Goal: Transaction & Acquisition: Purchase product/service

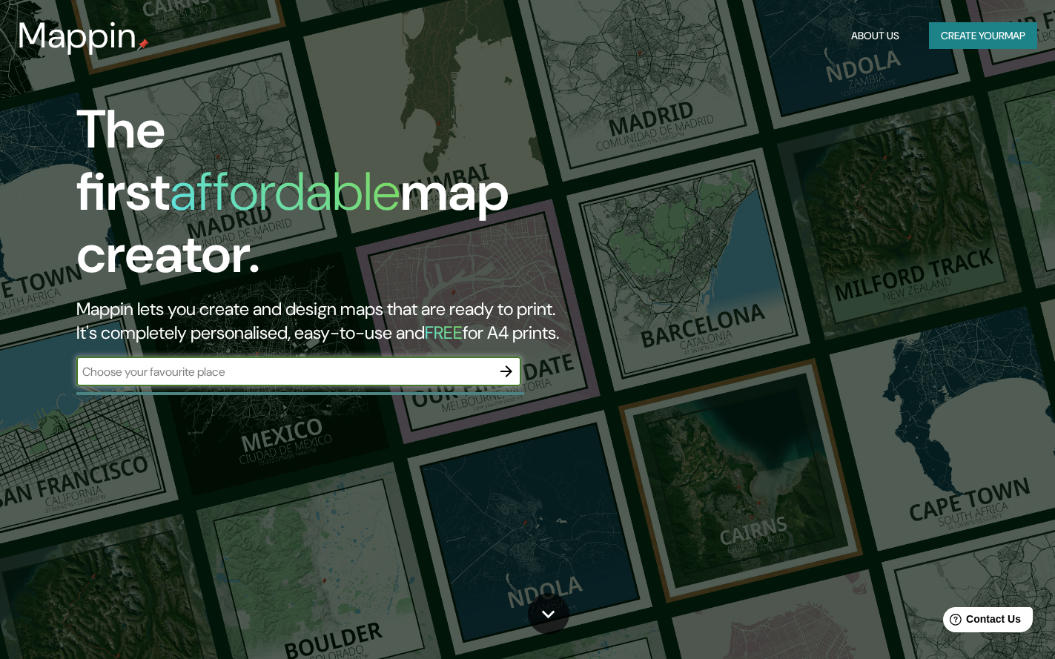
click at [458, 363] on input "text" at bounding box center [283, 371] width 415 height 17
click at [308, 363] on input "text" at bounding box center [283, 371] width 415 height 17
click at [955, 39] on button "Create your map" at bounding box center [983, 35] width 108 height 27
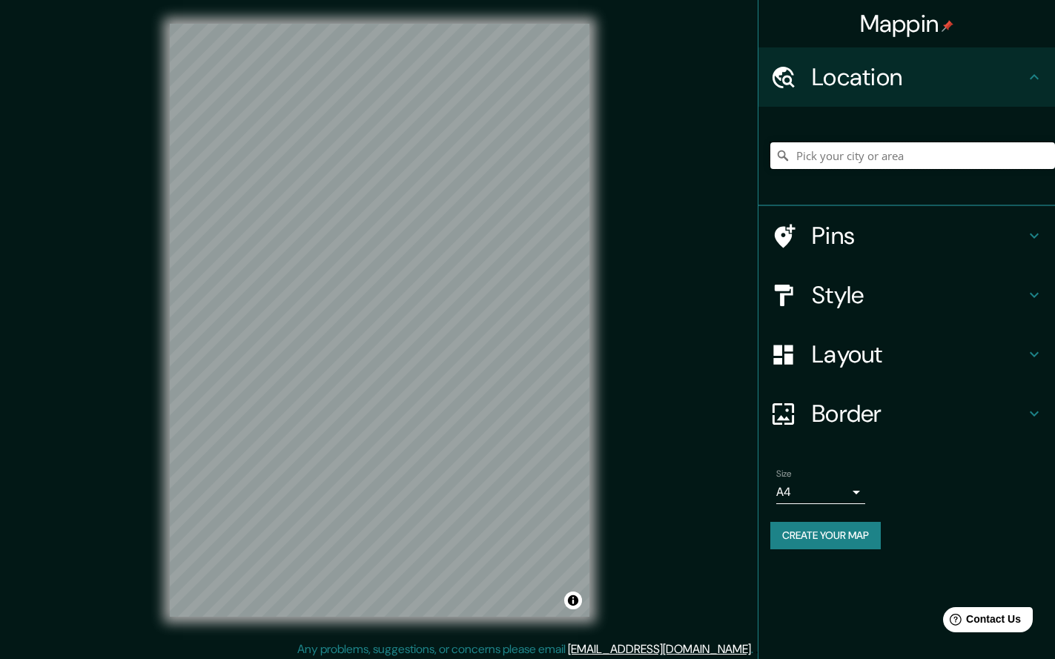
click at [834, 156] on input "Pick your city or area" at bounding box center [913, 155] width 285 height 27
type input "F"
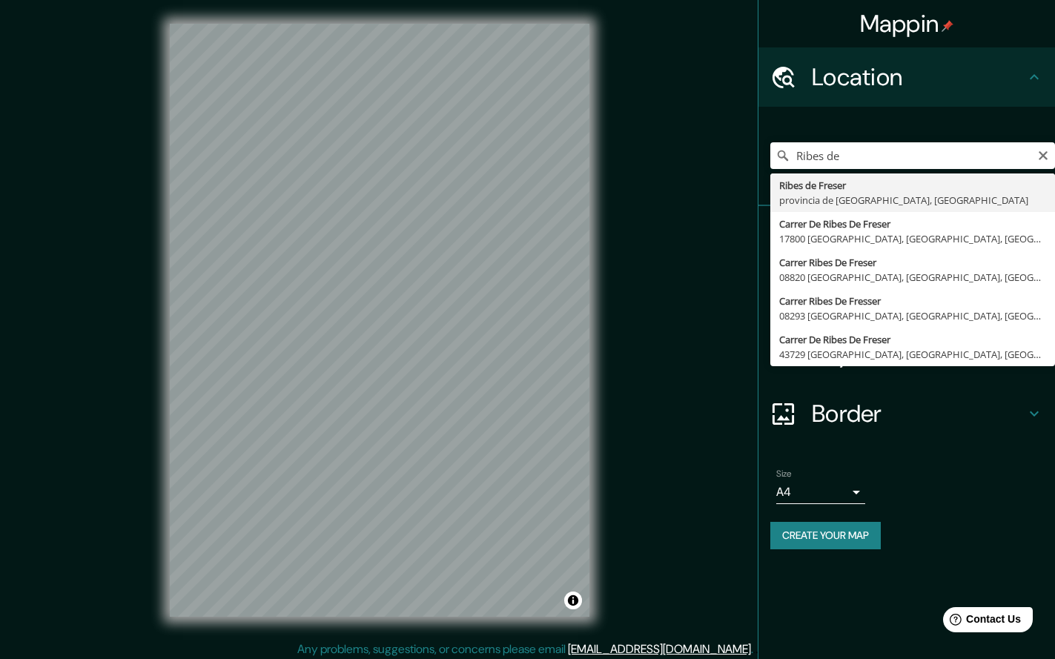
type input "Ribes de Freser, provincia de [GEOGRAPHIC_DATA], [GEOGRAPHIC_DATA]"
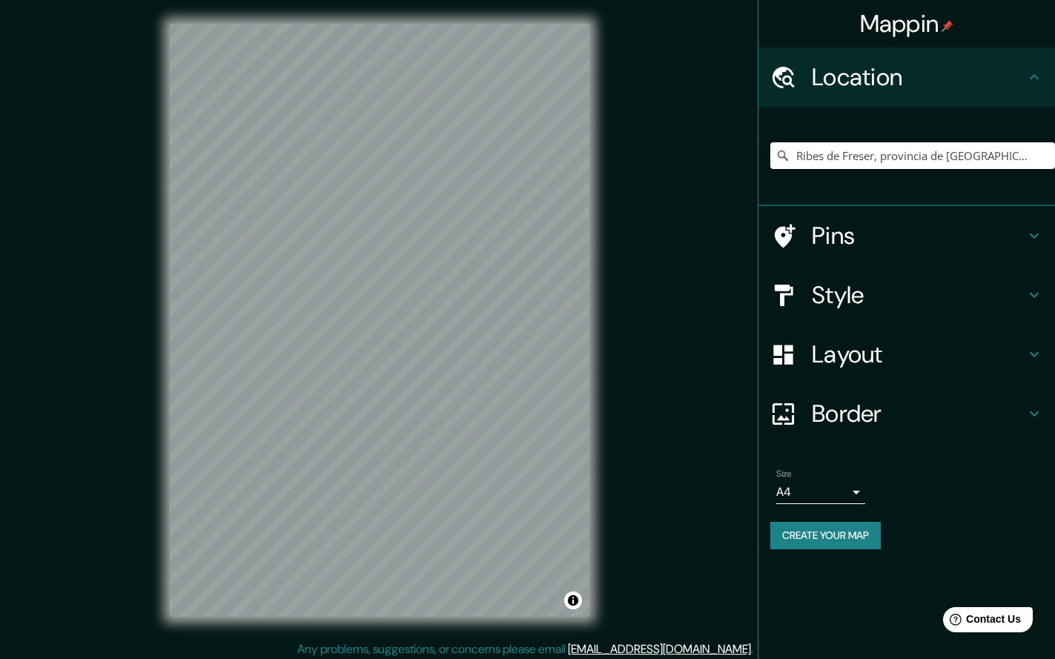
click at [867, 352] on h4 "Layout" at bounding box center [919, 355] width 214 height 30
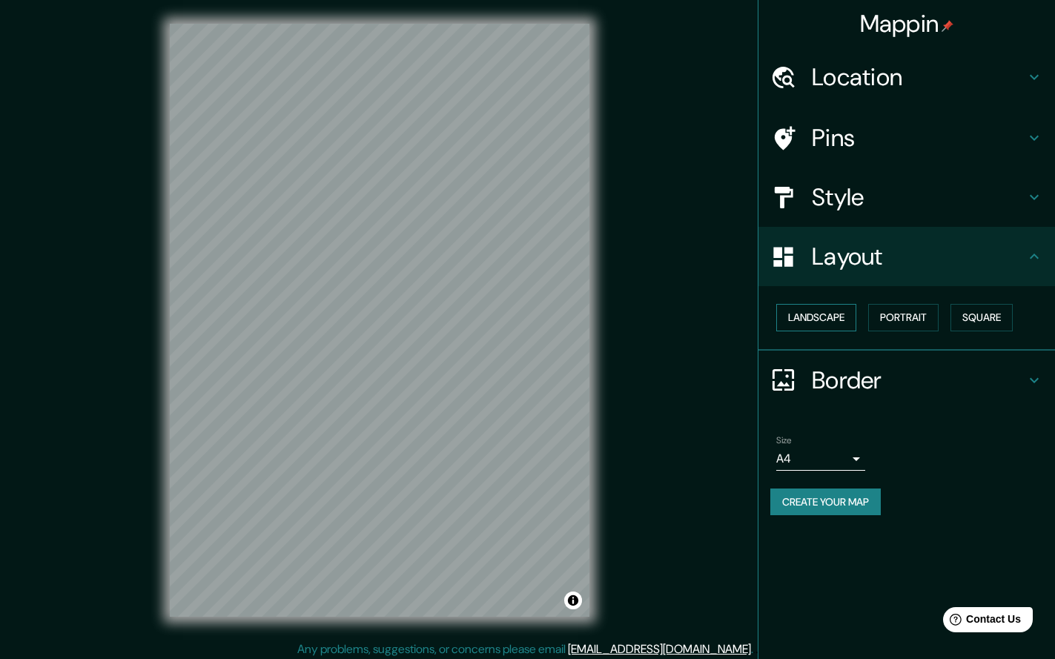
click at [828, 308] on button "Landscape" at bounding box center [817, 317] width 80 height 27
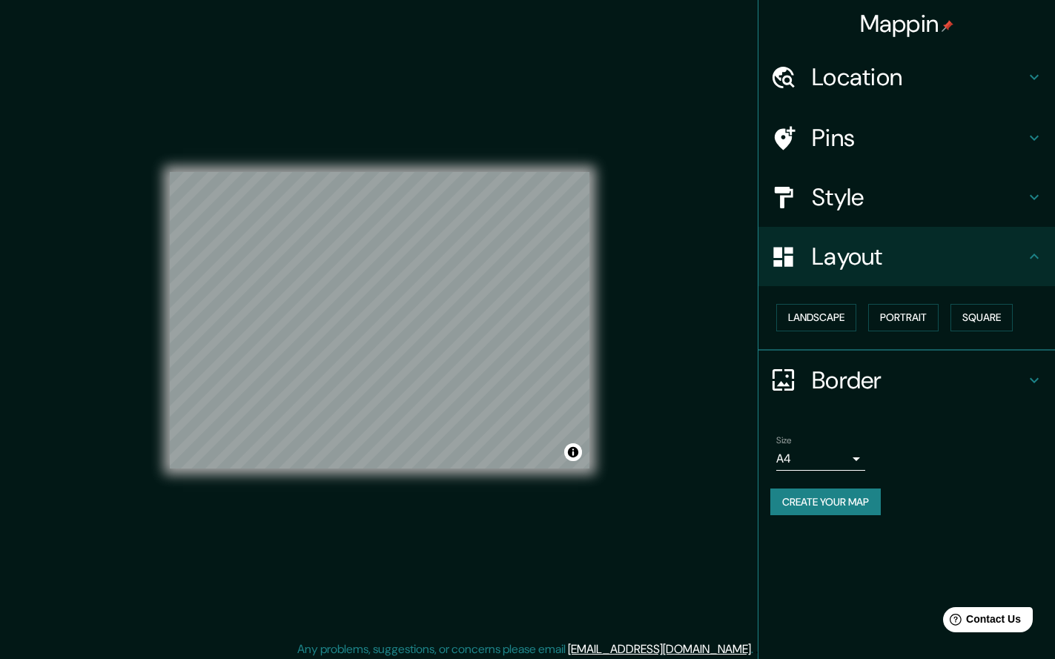
click at [864, 76] on h4 "Location" at bounding box center [919, 77] width 214 height 30
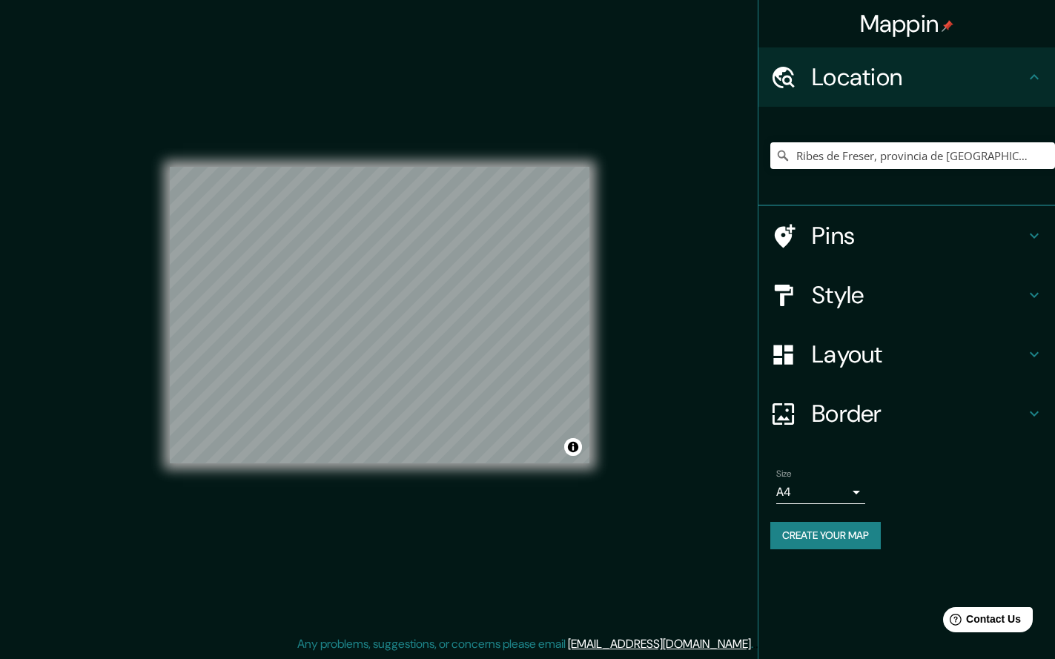
scroll to position [5, 0]
click at [840, 234] on h4 "Pins" at bounding box center [919, 236] width 214 height 30
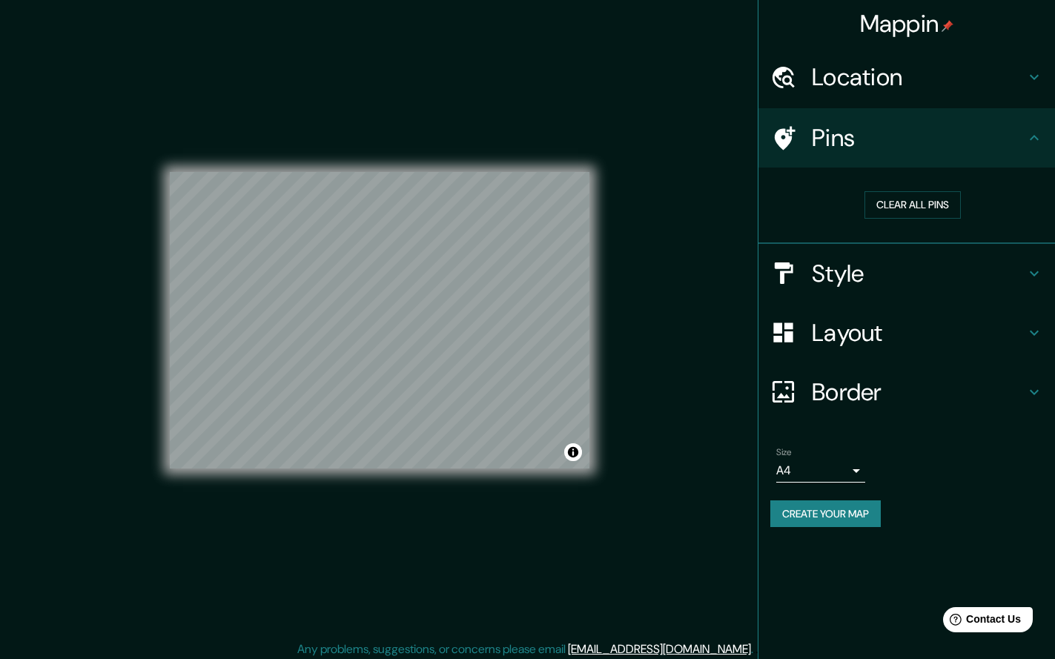
scroll to position [0, 0]
click at [845, 272] on h4 "Style" at bounding box center [919, 274] width 214 height 30
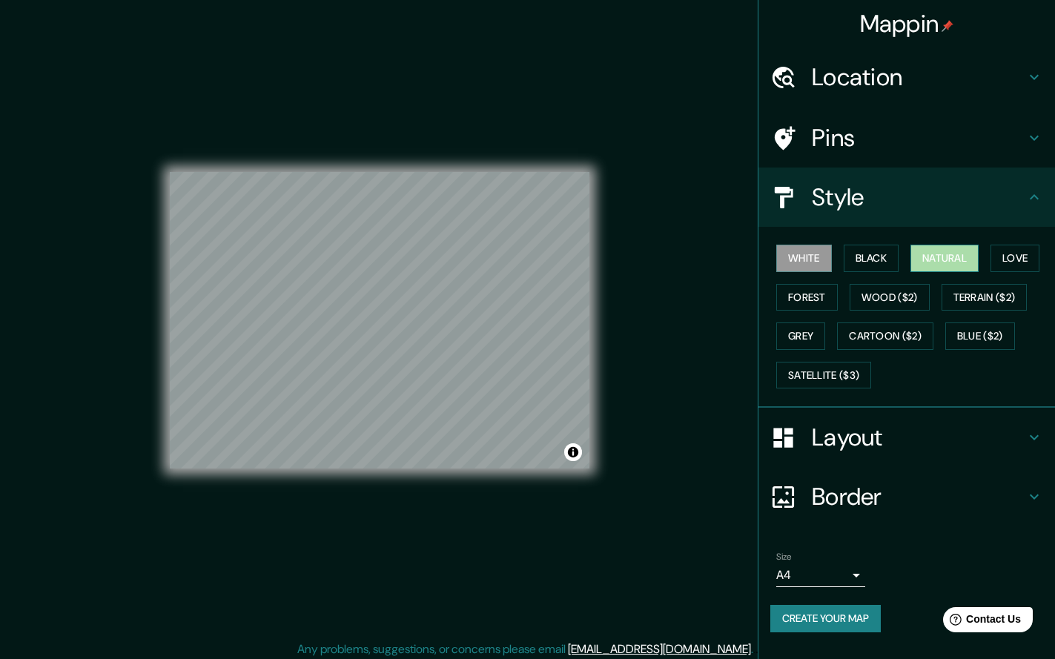
click at [961, 255] on button "Natural" at bounding box center [945, 258] width 68 height 27
click at [814, 296] on button "Forest" at bounding box center [808, 297] width 62 height 27
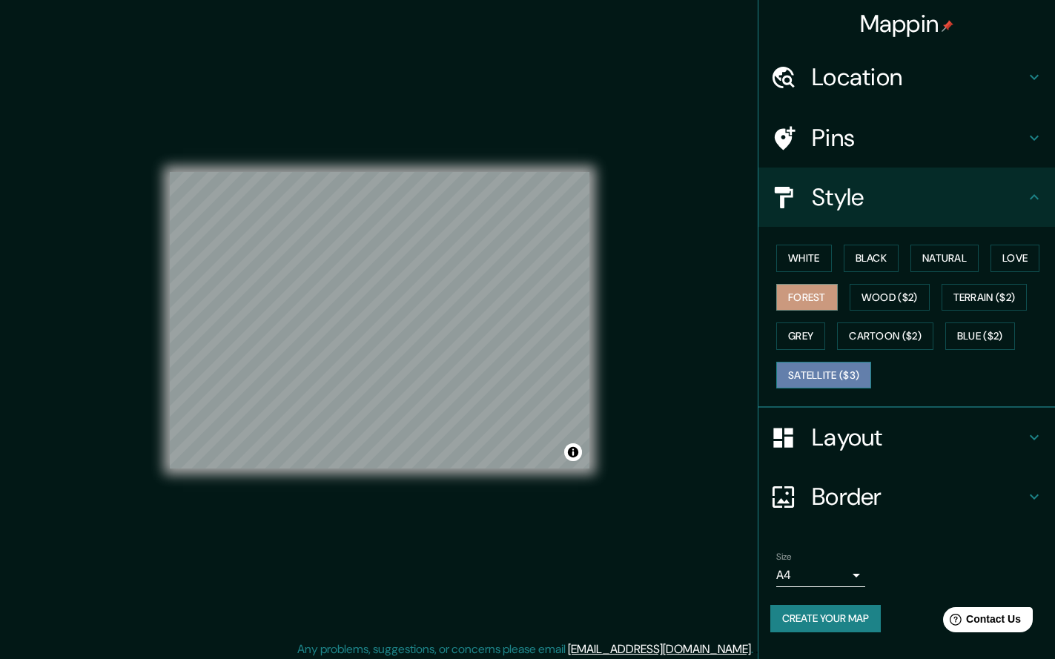
click at [808, 372] on button "Satellite ($3)" at bounding box center [824, 375] width 95 height 27
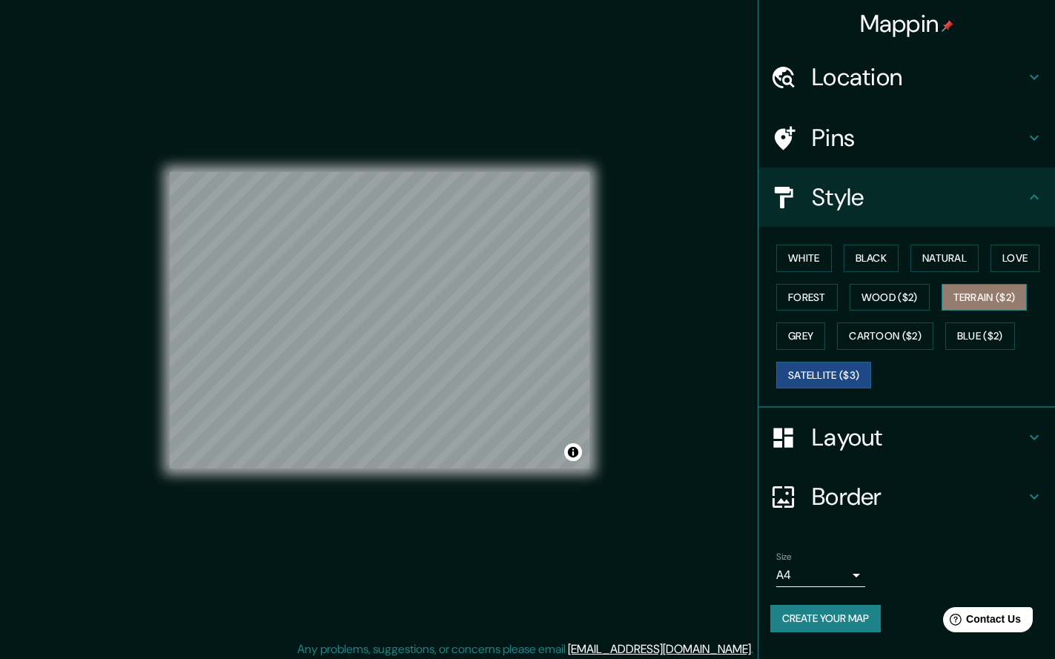
click at [980, 294] on button "Terrain ($2)" at bounding box center [985, 297] width 86 height 27
click at [878, 127] on h4 "Pins" at bounding box center [919, 138] width 214 height 30
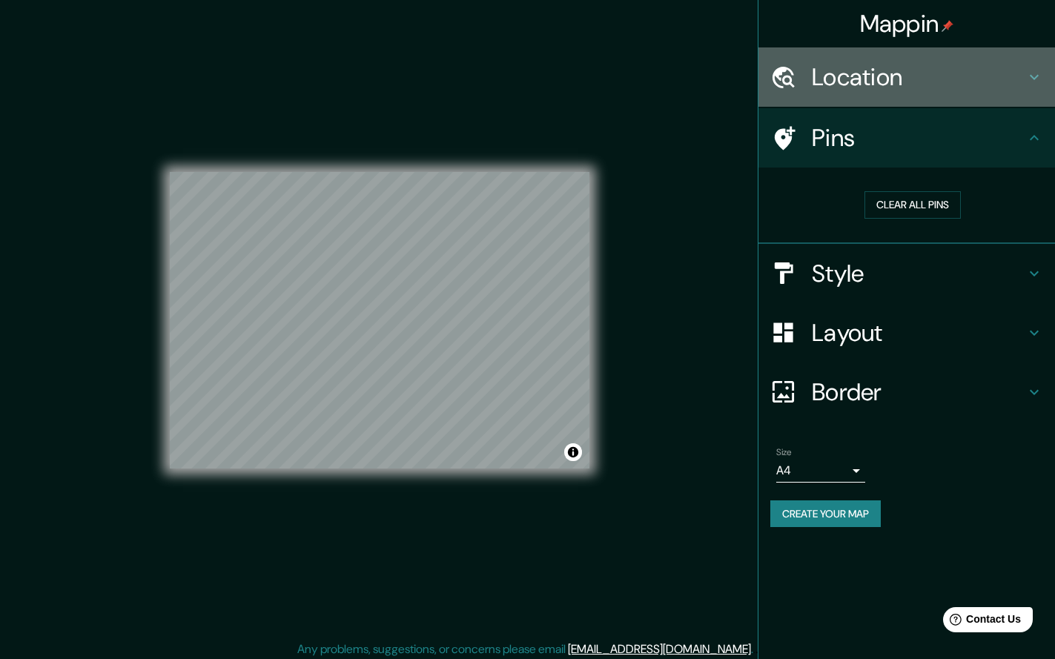
click at [910, 71] on h4 "Location" at bounding box center [919, 77] width 214 height 30
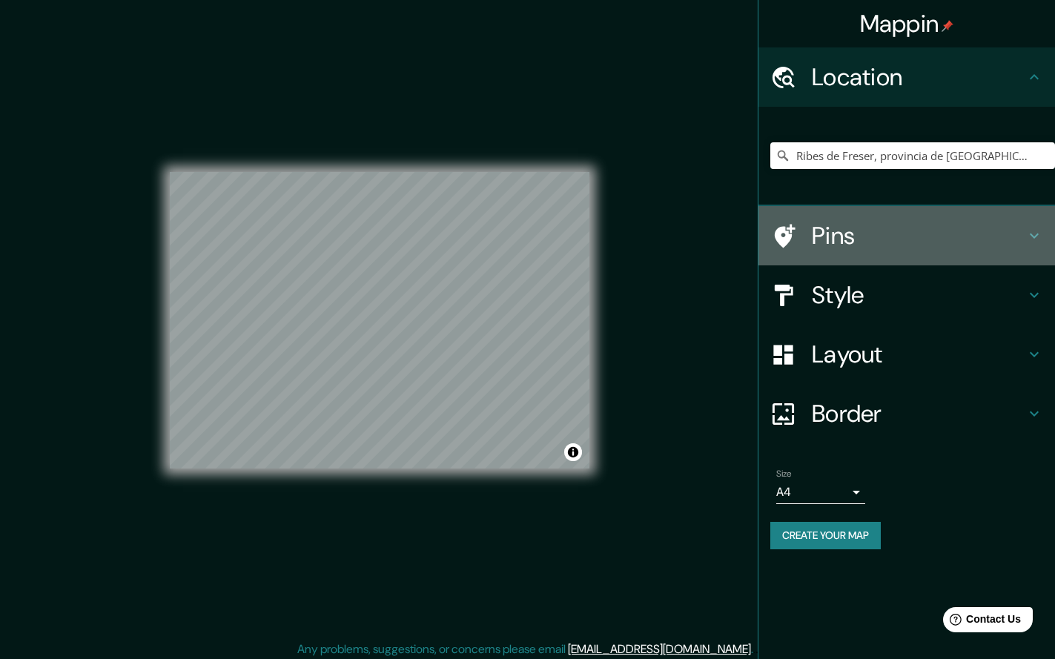
click at [1037, 237] on icon at bounding box center [1035, 236] width 18 height 18
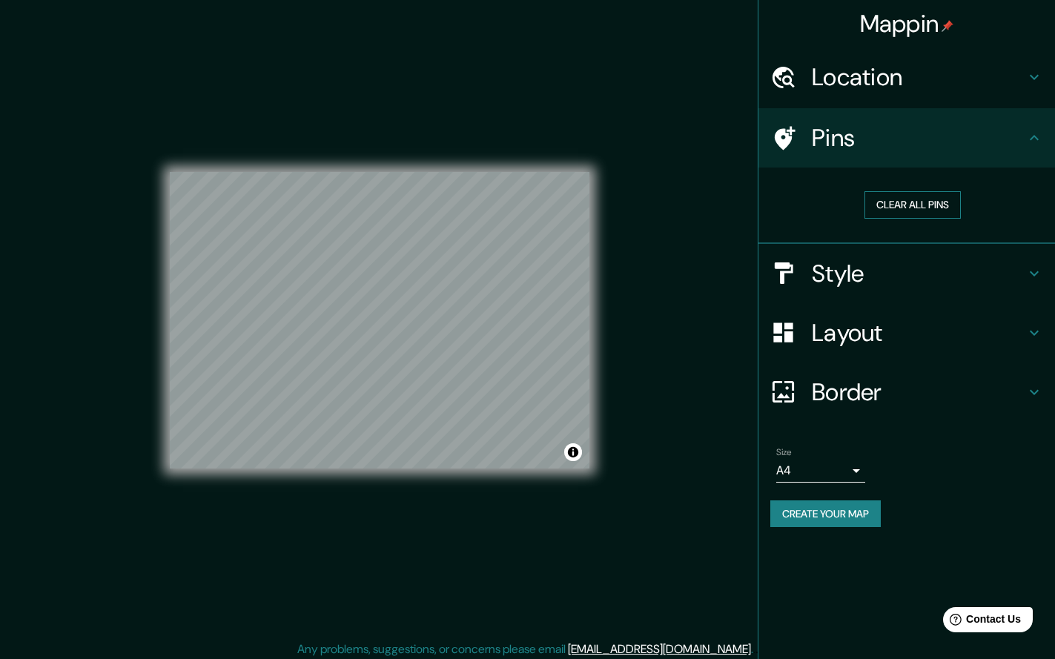
click at [924, 204] on button "Clear all pins" at bounding box center [913, 204] width 96 height 27
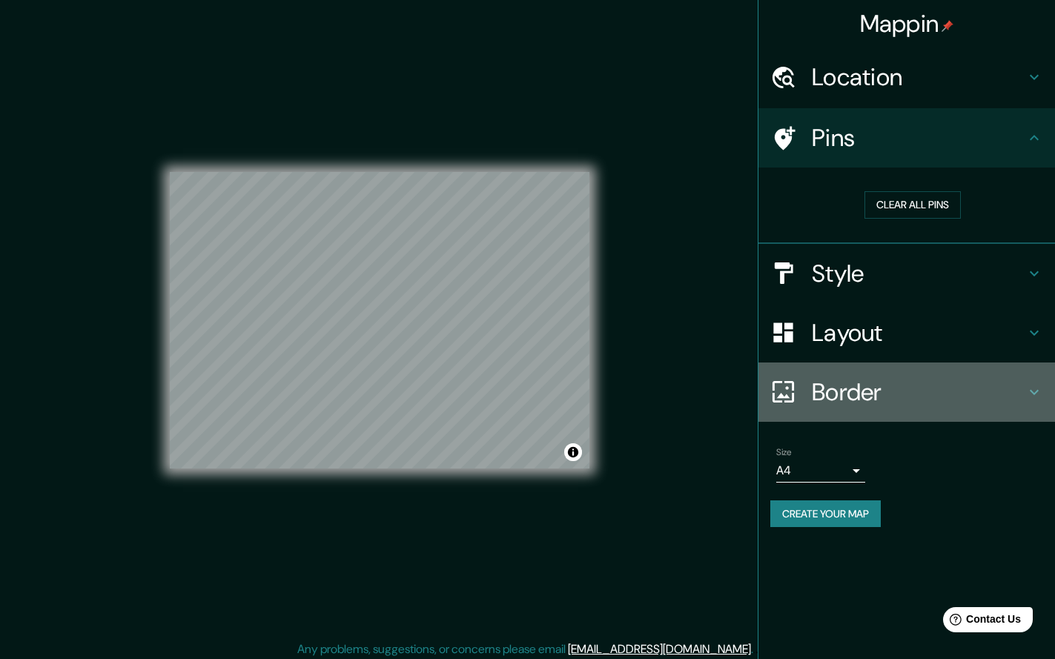
click at [866, 386] on h4 "Border" at bounding box center [919, 393] width 214 height 30
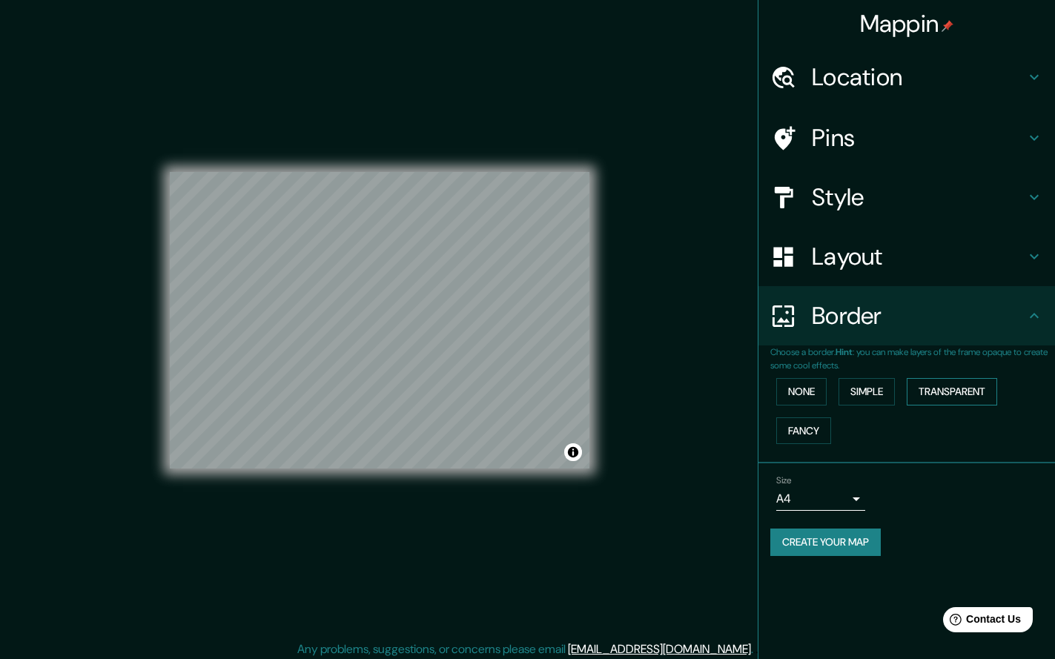
click at [952, 387] on button "Transparent" at bounding box center [952, 391] width 90 height 27
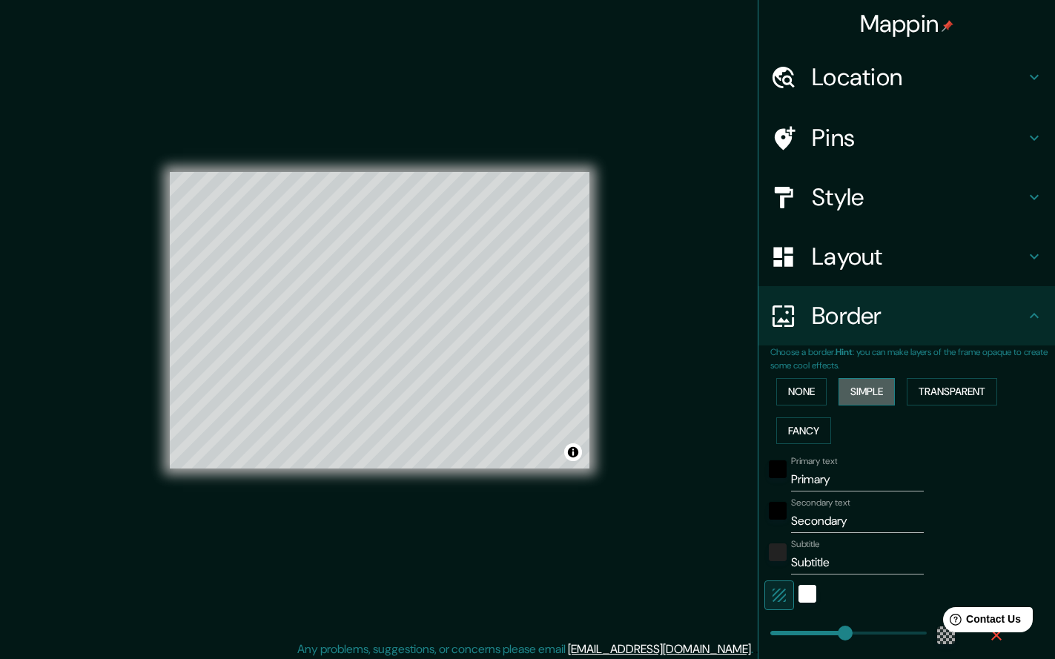
click at [872, 387] on button "Simple" at bounding box center [867, 391] width 56 height 27
click at [805, 389] on button "None" at bounding box center [802, 391] width 50 height 27
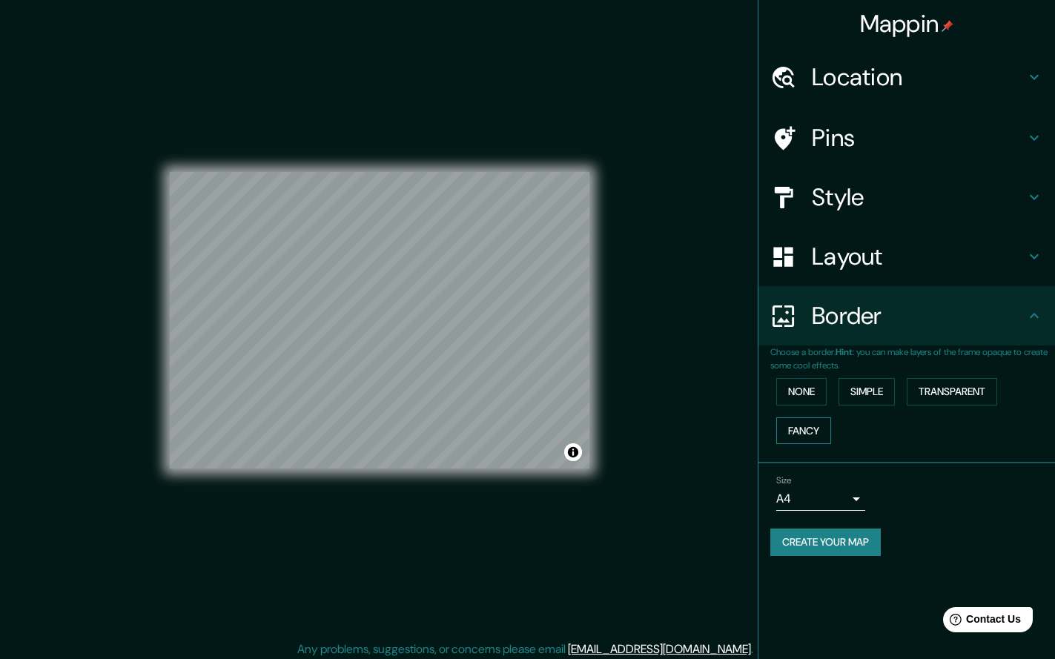
click at [808, 427] on button "Fancy" at bounding box center [804, 431] width 55 height 27
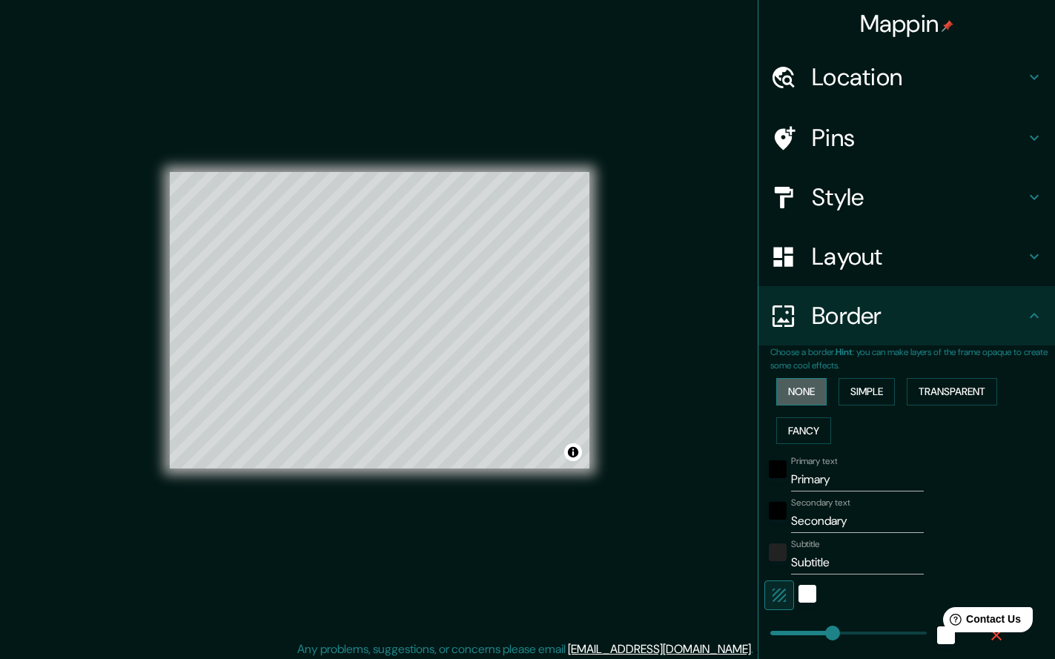
click at [805, 389] on button "None" at bounding box center [802, 391] width 50 height 27
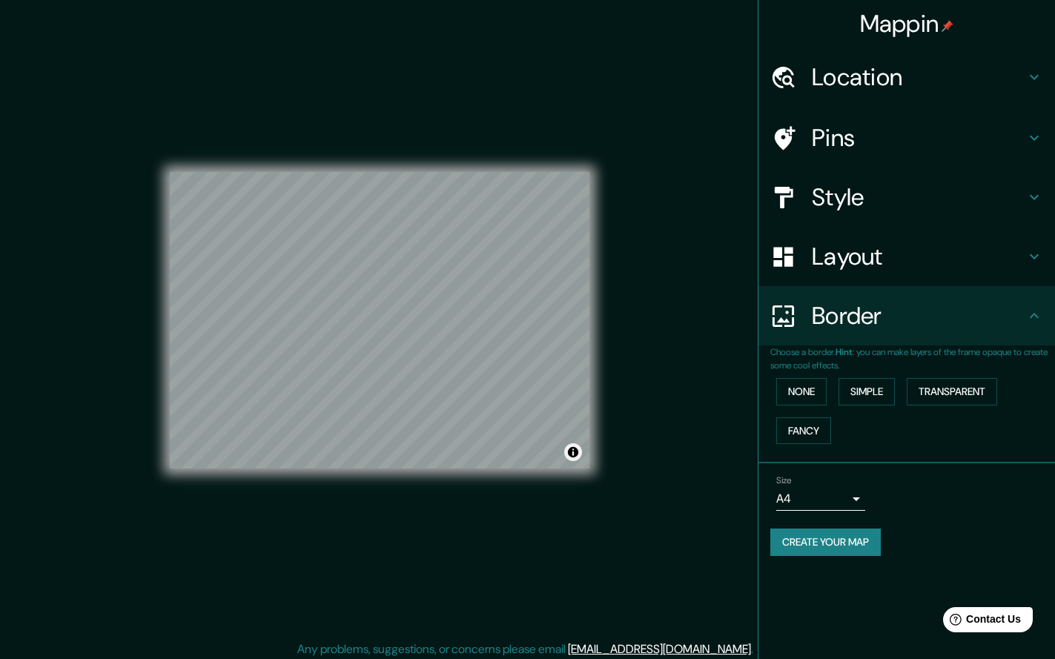
click at [575, 455] on button "Toggle attribution" at bounding box center [573, 453] width 18 height 18
click at [571, 454] on button "Toggle attribution" at bounding box center [573, 453] width 18 height 18
click at [853, 493] on body "Mappin Location Ribes de Freser, provincia de Gerona, España Pins Style Layout …" at bounding box center [527, 329] width 1055 height 659
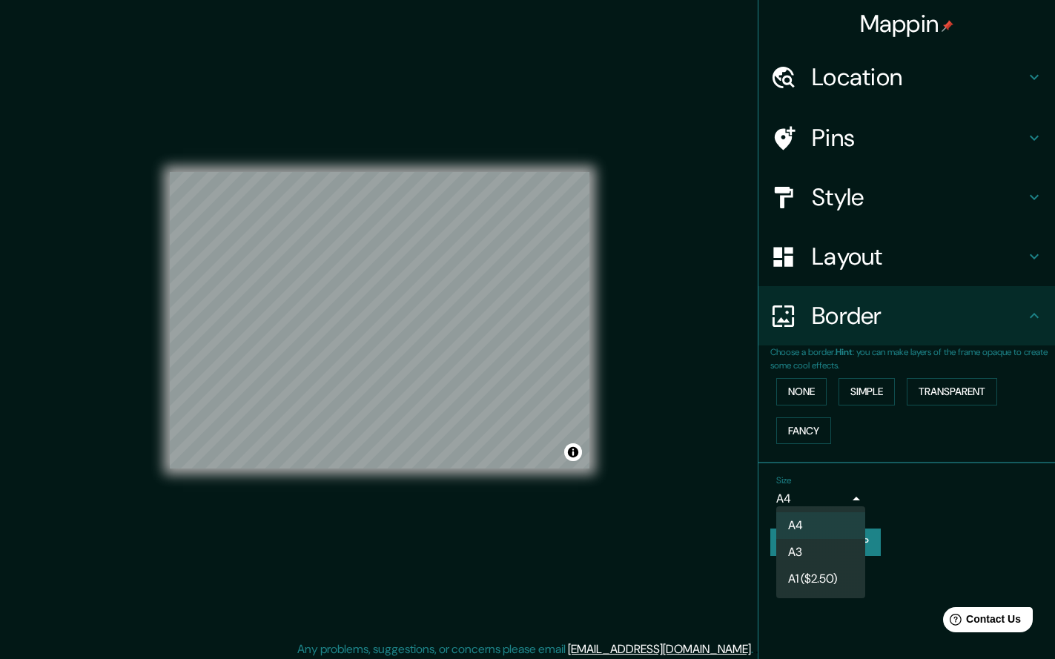
click at [853, 493] on div at bounding box center [527, 329] width 1055 height 659
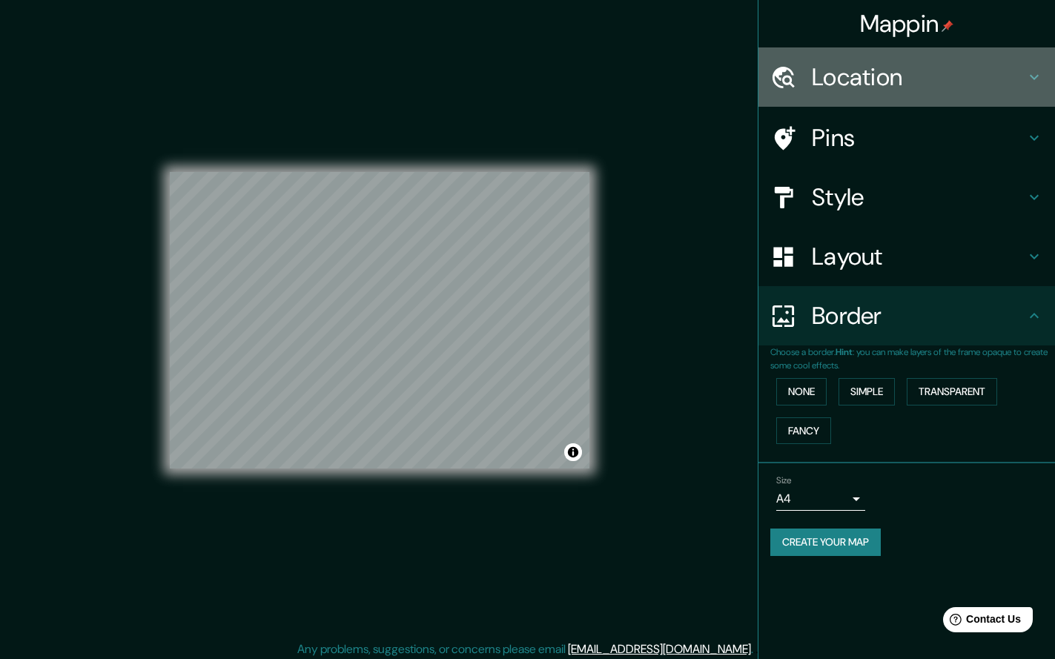
click at [884, 80] on h4 "Location" at bounding box center [919, 77] width 214 height 30
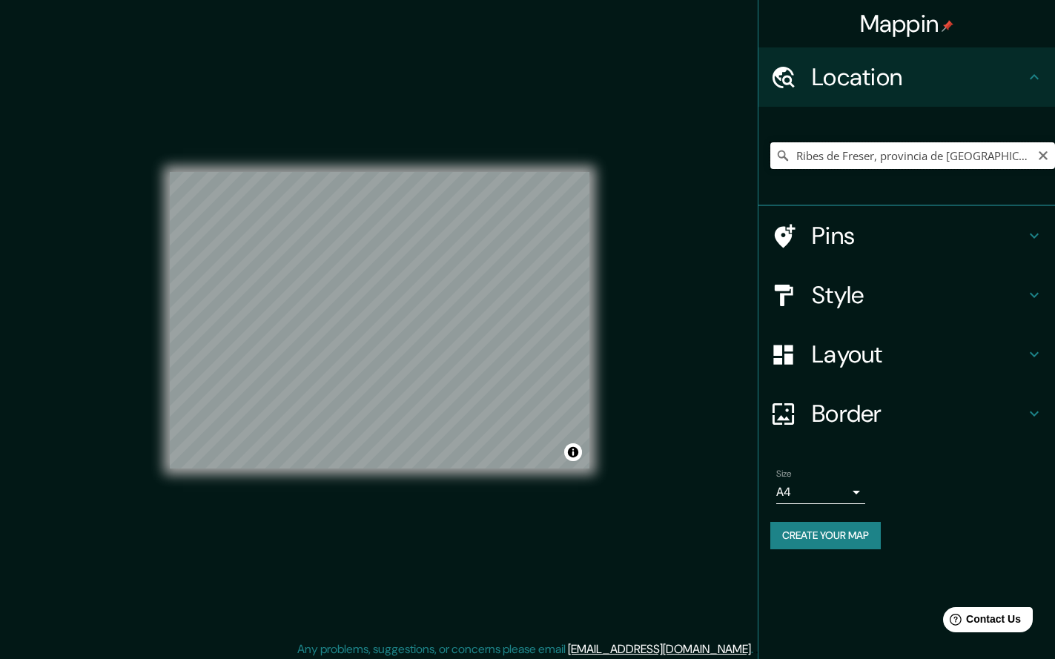
click at [905, 159] on input "Ribes de Freser, provincia de [GEOGRAPHIC_DATA], [GEOGRAPHIC_DATA]" at bounding box center [913, 155] width 285 height 27
drag, startPoint x: 798, startPoint y: 155, endPoint x: 1098, endPoint y: 151, distance: 299.7
click at [1055, 151] on html "Mappin Location Ribes de Freser, provincia de Gerona, España Pins Style Layout …" at bounding box center [527, 329] width 1055 height 659
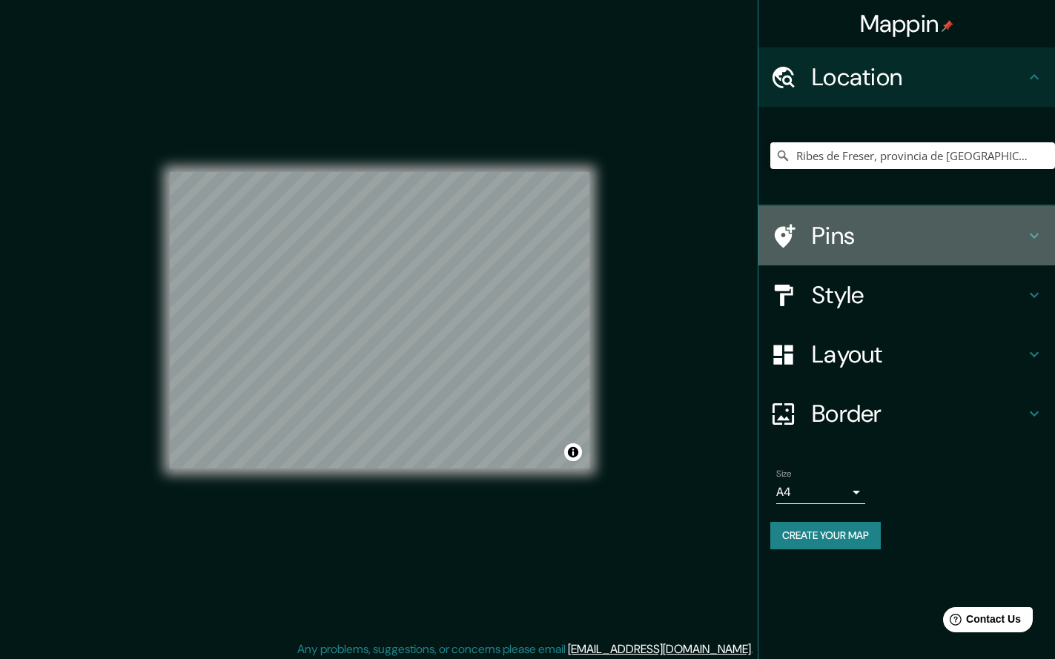
click at [839, 240] on h4 "Pins" at bounding box center [919, 236] width 214 height 30
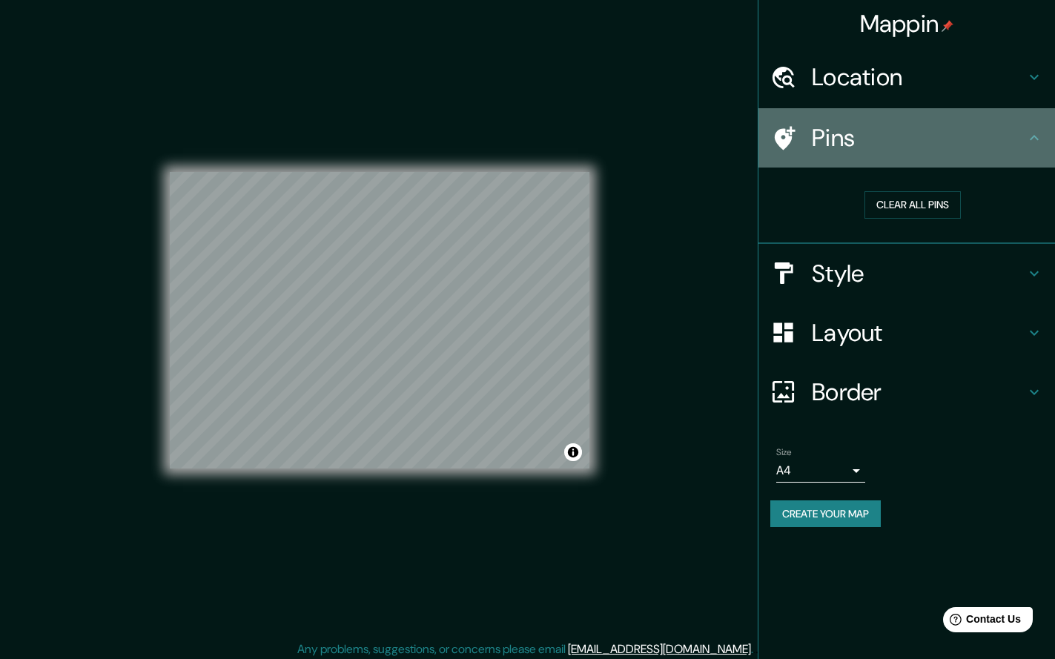
click at [843, 141] on h4 "Pins" at bounding box center [919, 138] width 214 height 30
click at [855, 149] on h4 "Pins" at bounding box center [919, 138] width 214 height 30
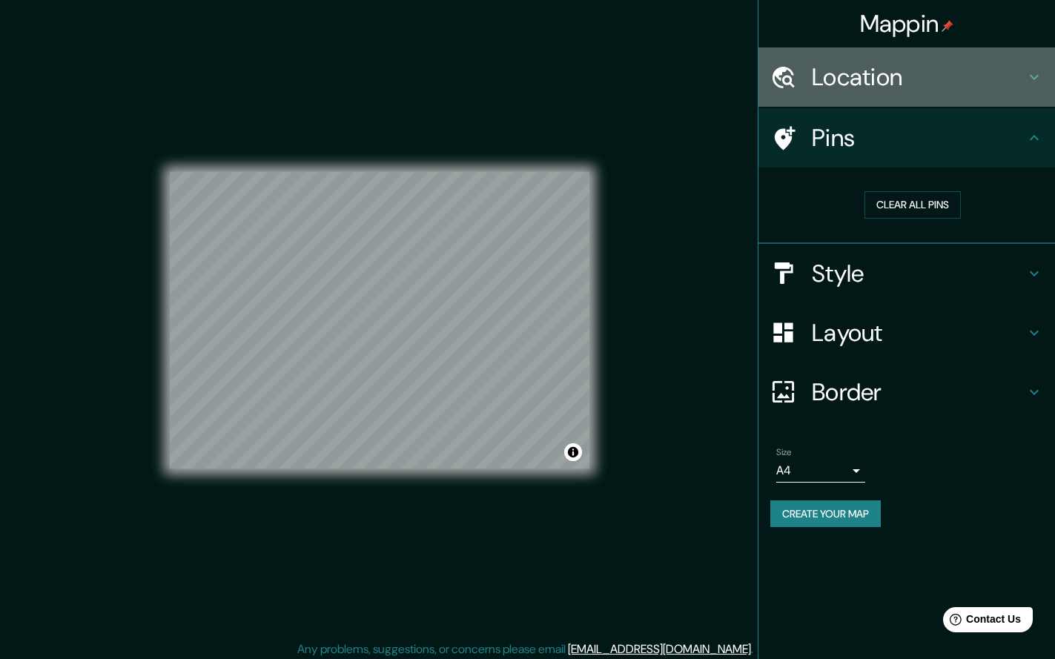
click at [889, 76] on h4 "Location" at bounding box center [919, 77] width 214 height 30
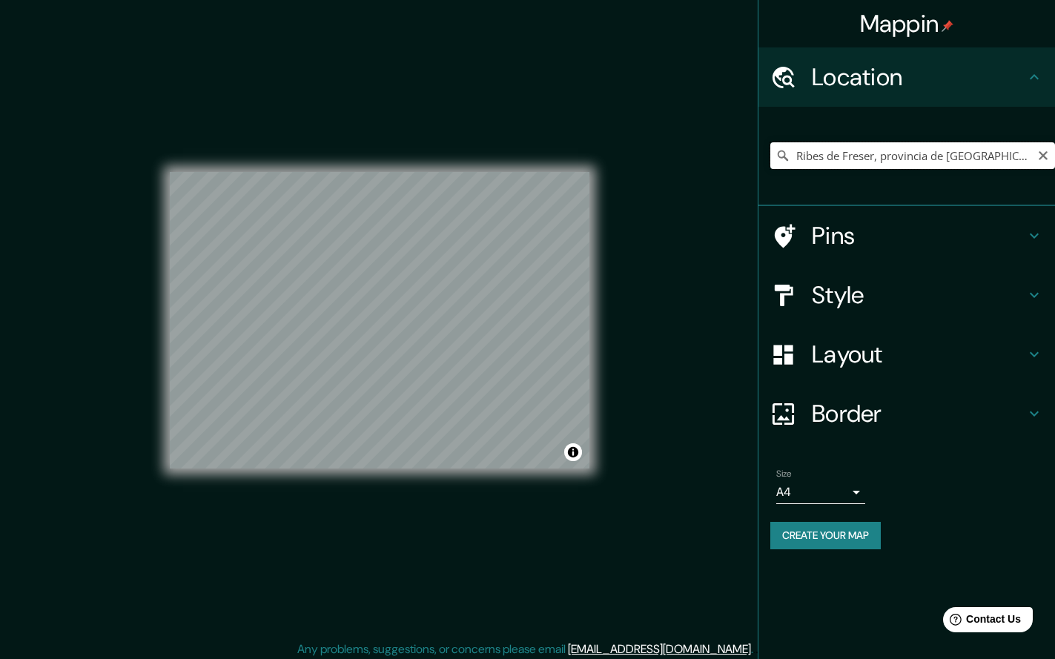
click at [819, 167] on input "Ribes de Freser, provincia de [GEOGRAPHIC_DATA], [GEOGRAPHIC_DATA]" at bounding box center [913, 155] width 285 height 27
click at [936, 157] on input "Ribes de Freser, provincia de [GEOGRAPHIC_DATA], [GEOGRAPHIC_DATA]" at bounding box center [913, 155] width 285 height 27
drag, startPoint x: 794, startPoint y: 154, endPoint x: 1101, endPoint y: 151, distance: 306.3
click at [1055, 151] on html "Mappin Location Ribes de Freser, provincia de Gerona, España Pins Style Layout …" at bounding box center [527, 329] width 1055 height 659
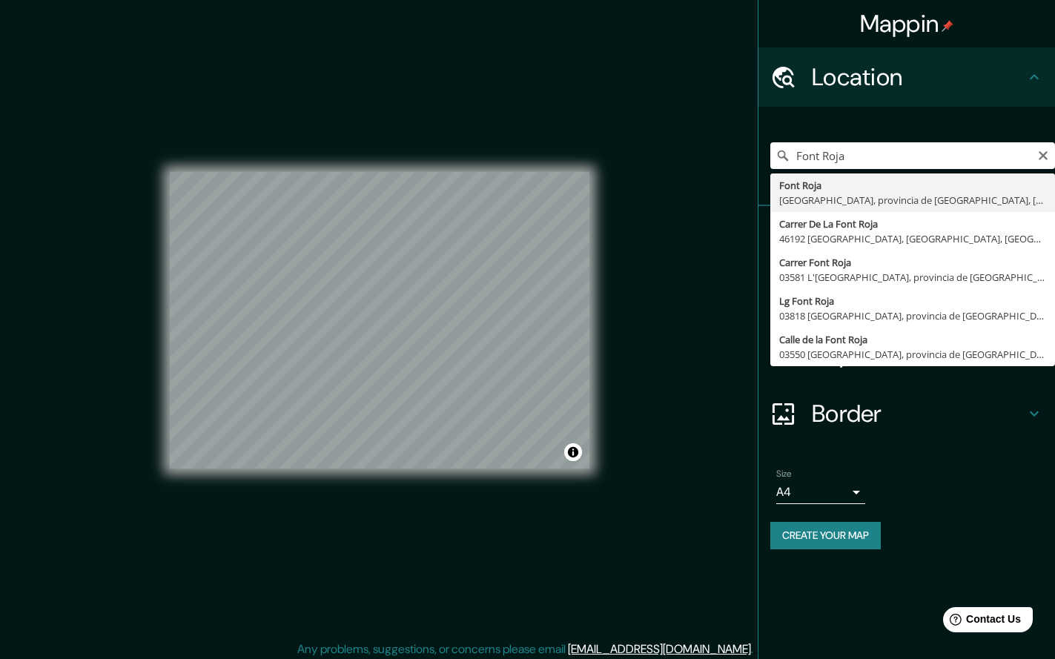
type input "Font Roja, Alcoy, provincia de Alicante, España"
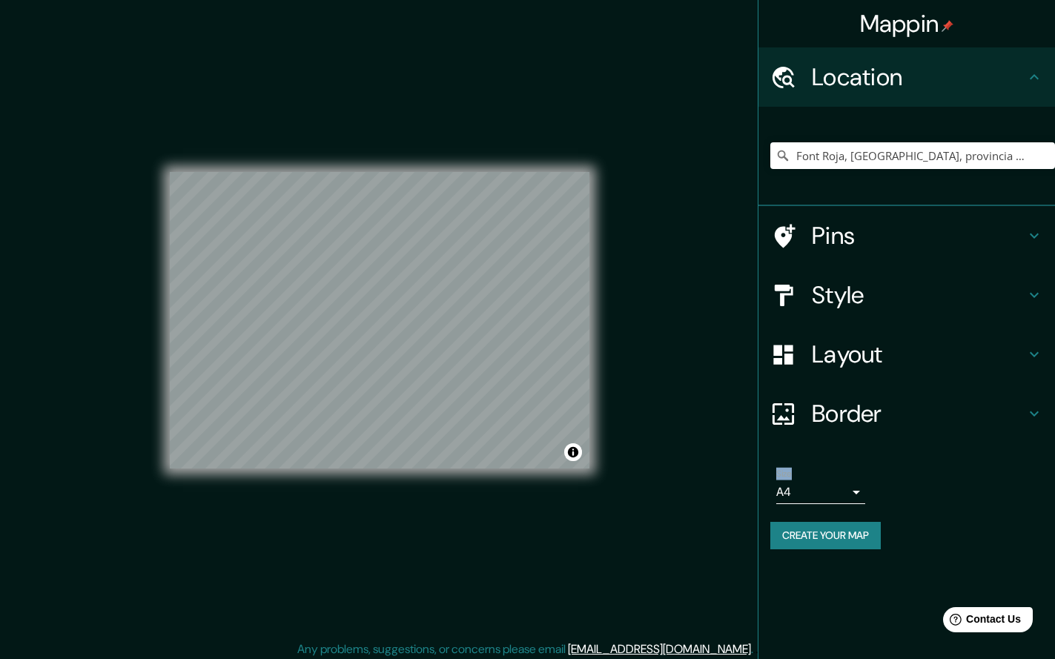
click at [366, 311] on div "Mappin Location Font Roja, Alcoy, provincia de Alicante, España Pins Style Layo…" at bounding box center [527, 332] width 1055 height 665
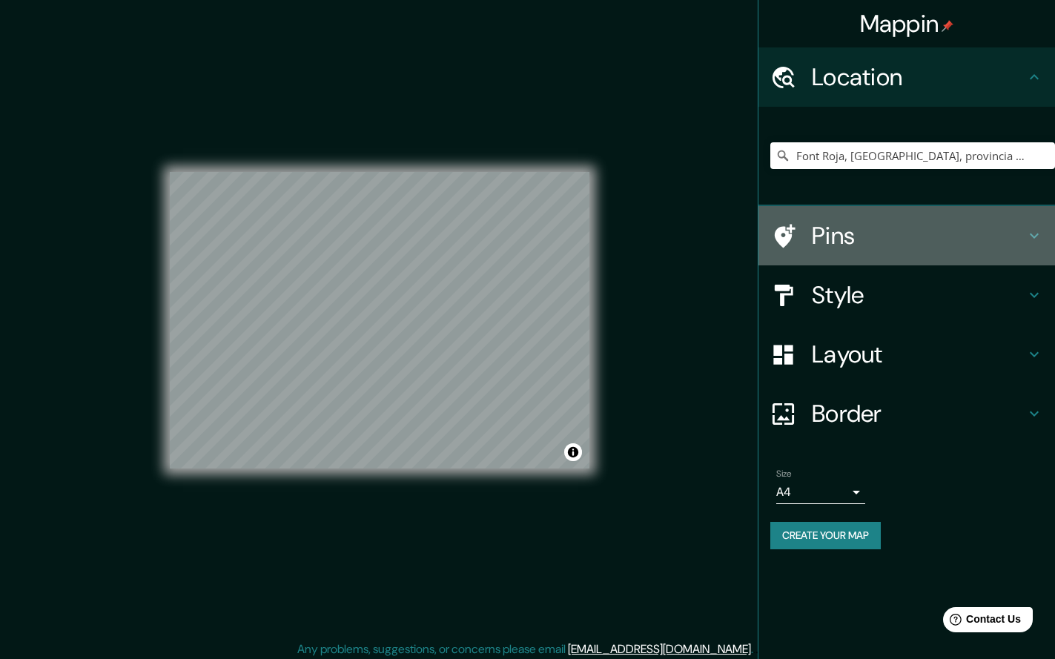
click at [889, 225] on h4 "Pins" at bounding box center [919, 236] width 214 height 30
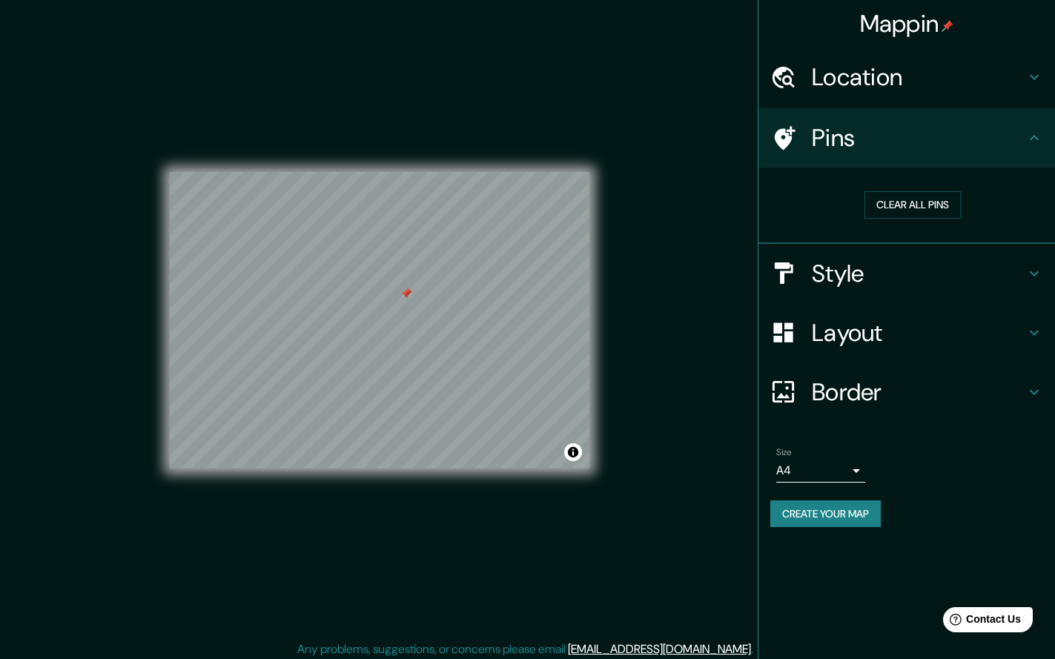
click at [400, 300] on div at bounding box center [406, 294] width 12 height 12
click at [941, 25] on h4 "Mappin" at bounding box center [907, 24] width 94 height 30
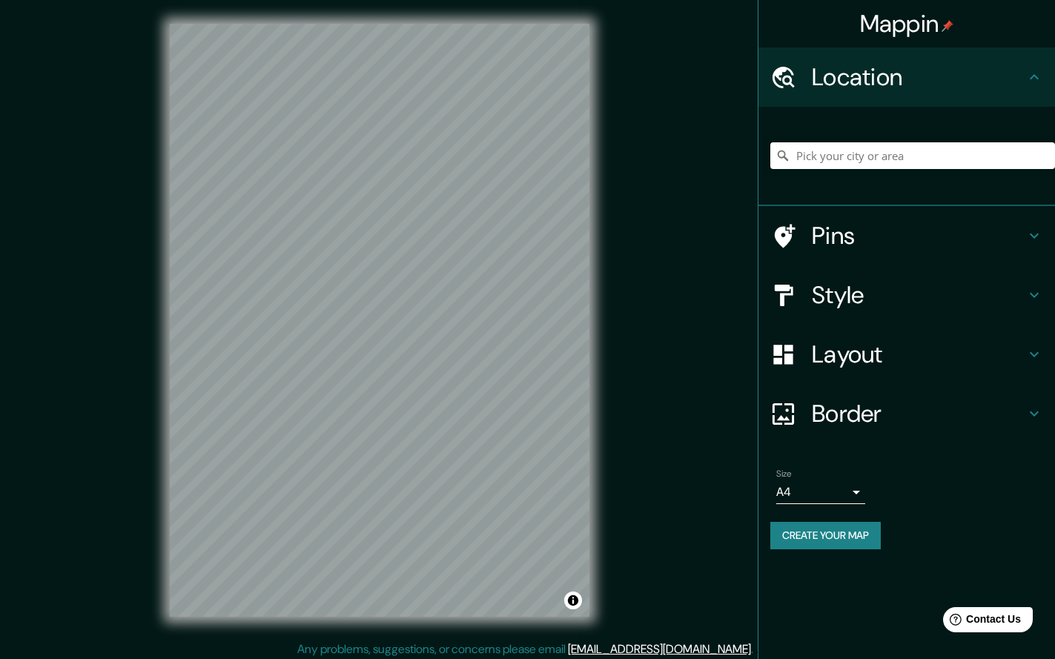
click at [926, 22] on h4 "Mappin" at bounding box center [907, 24] width 94 height 30
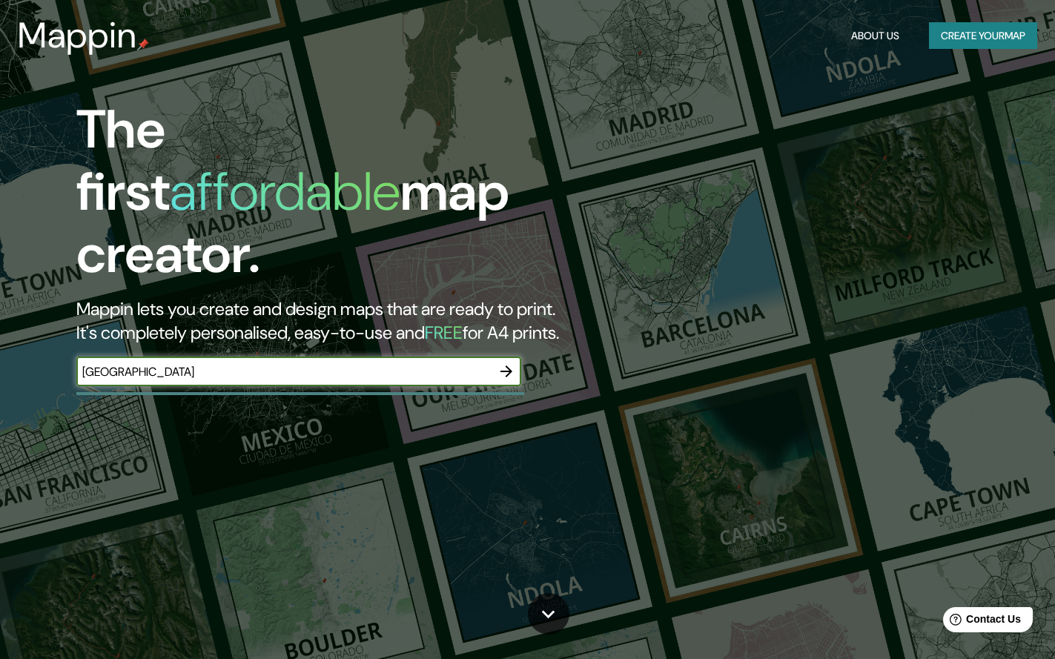
type input "[GEOGRAPHIC_DATA]"
click at [508, 363] on icon "button" at bounding box center [507, 372] width 18 height 18
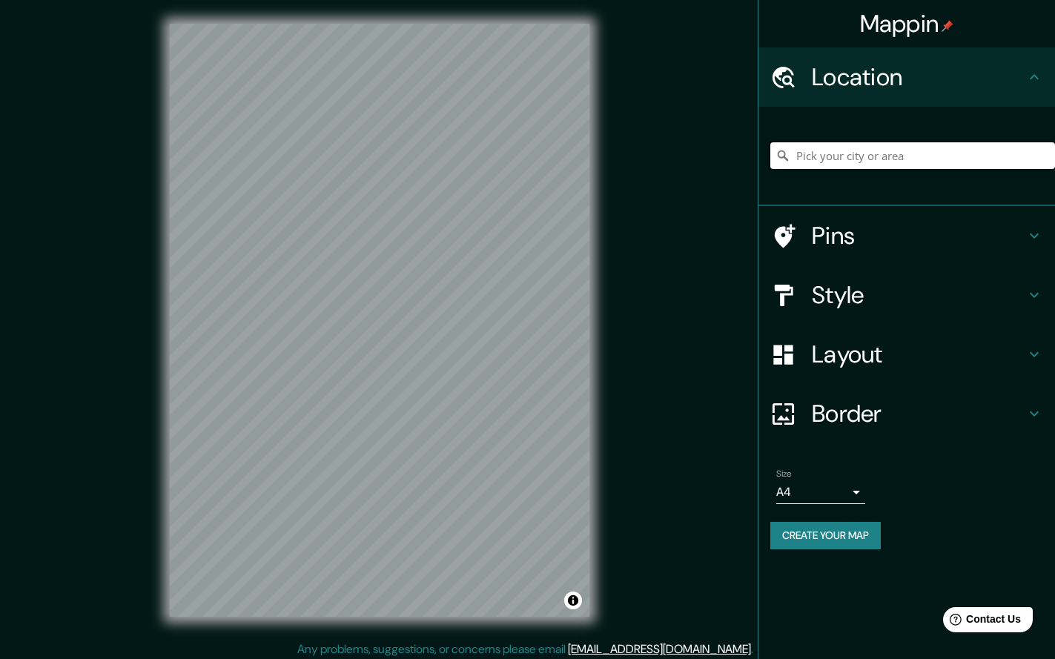
click at [848, 155] on input "Pick your city or area" at bounding box center [913, 155] width 285 height 27
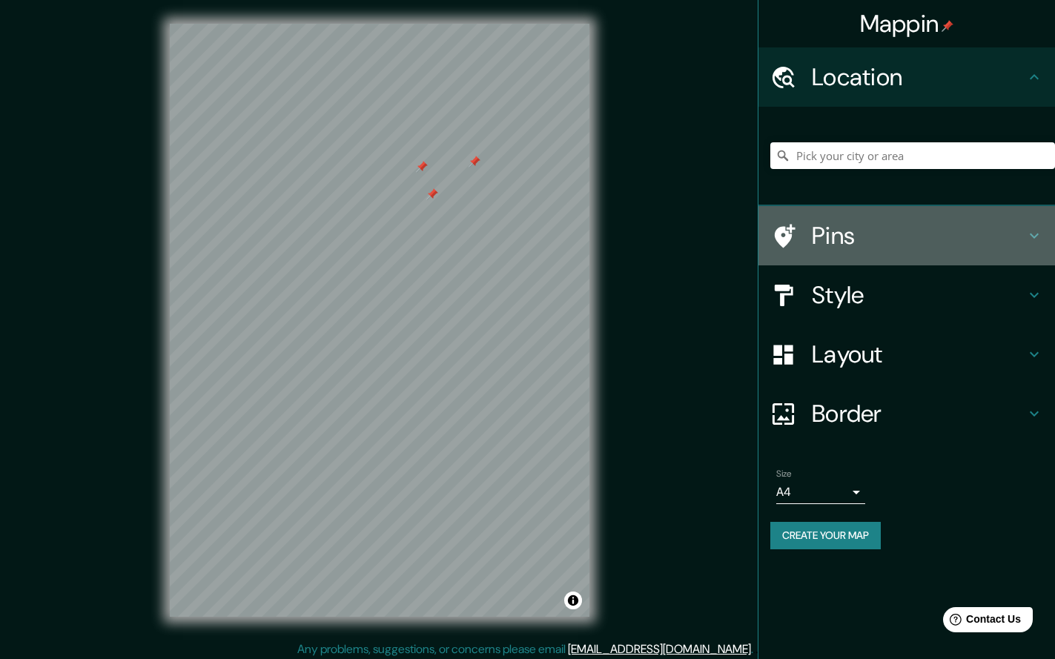
click at [831, 227] on h4 "Pins" at bounding box center [919, 236] width 214 height 30
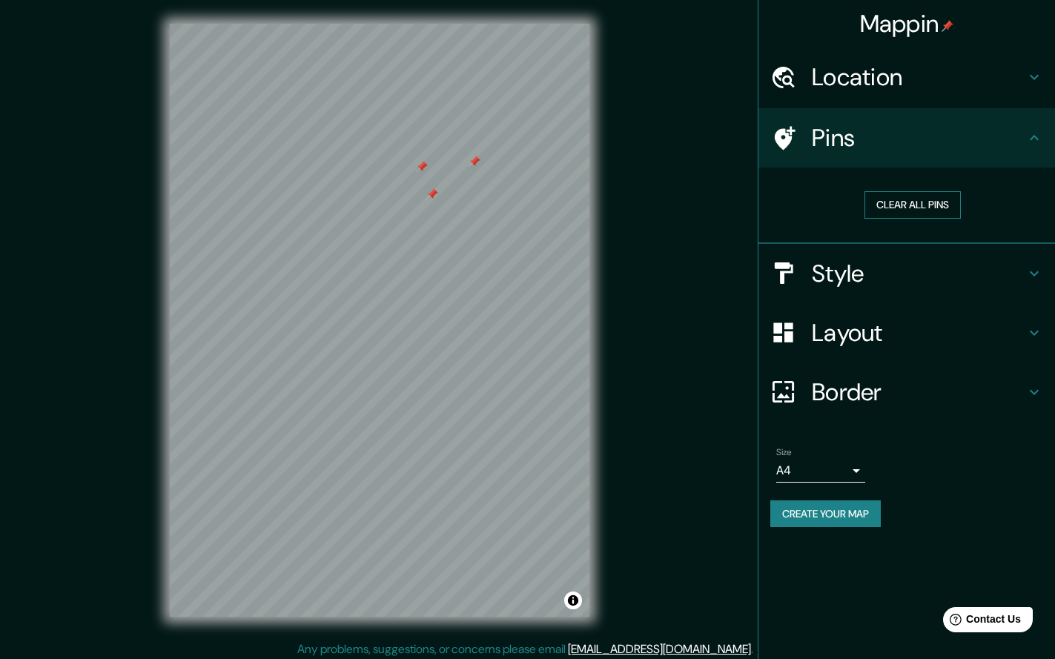
click at [902, 205] on button "Clear all pins" at bounding box center [913, 204] width 96 height 27
click at [855, 271] on h4 "Style" at bounding box center [919, 274] width 214 height 30
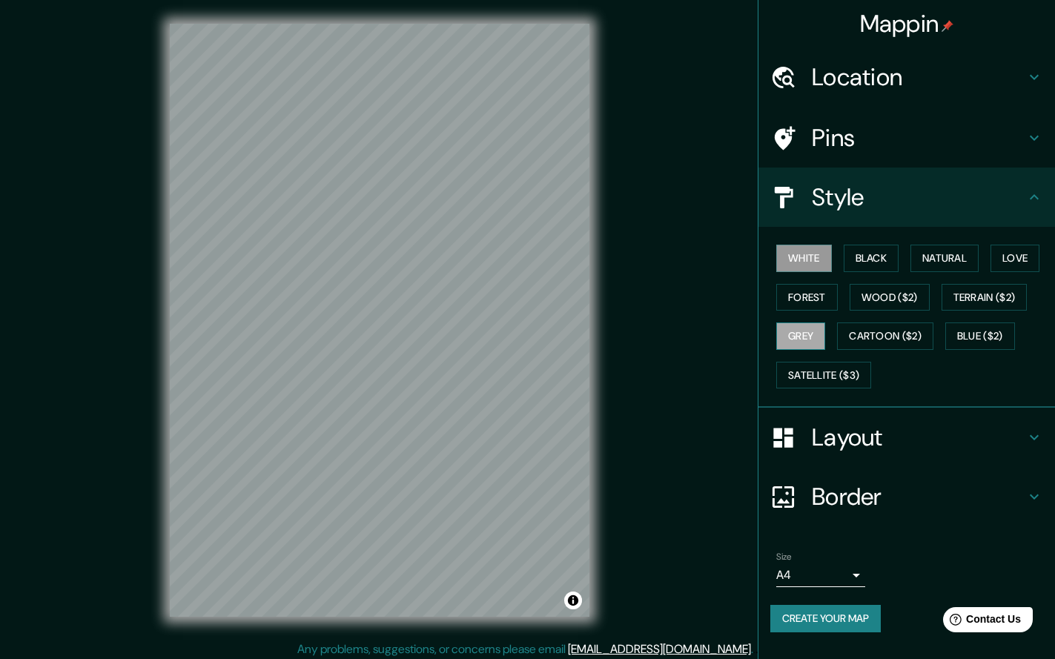
click at [797, 332] on button "Grey" at bounding box center [801, 336] width 49 height 27
click at [814, 376] on button "Satellite ($3)" at bounding box center [824, 375] width 95 height 27
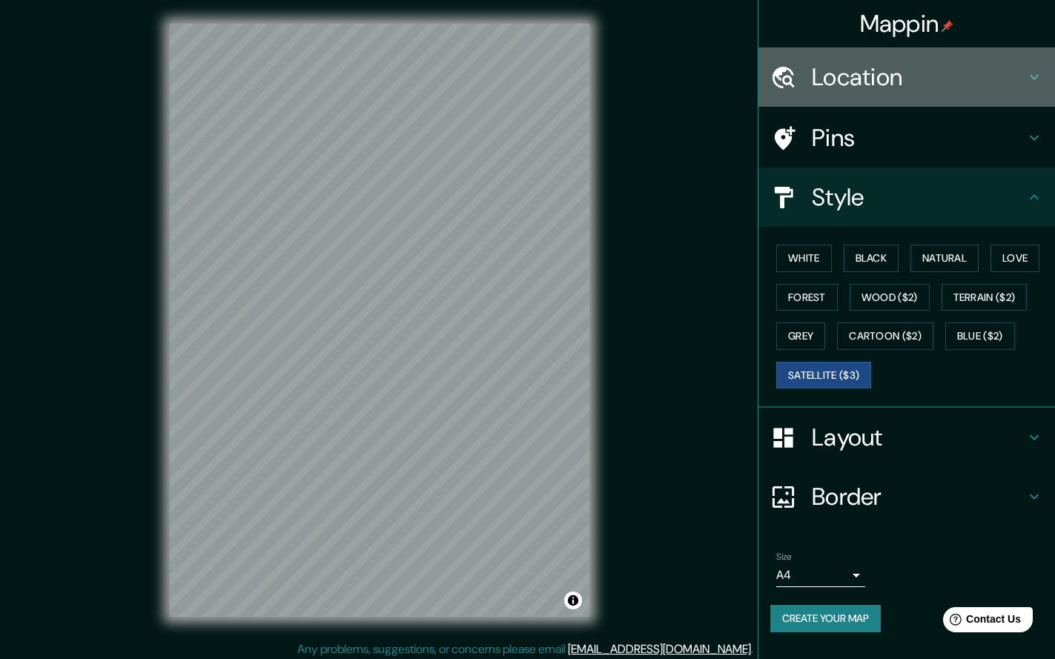
click at [877, 76] on h4 "Location" at bounding box center [919, 77] width 214 height 30
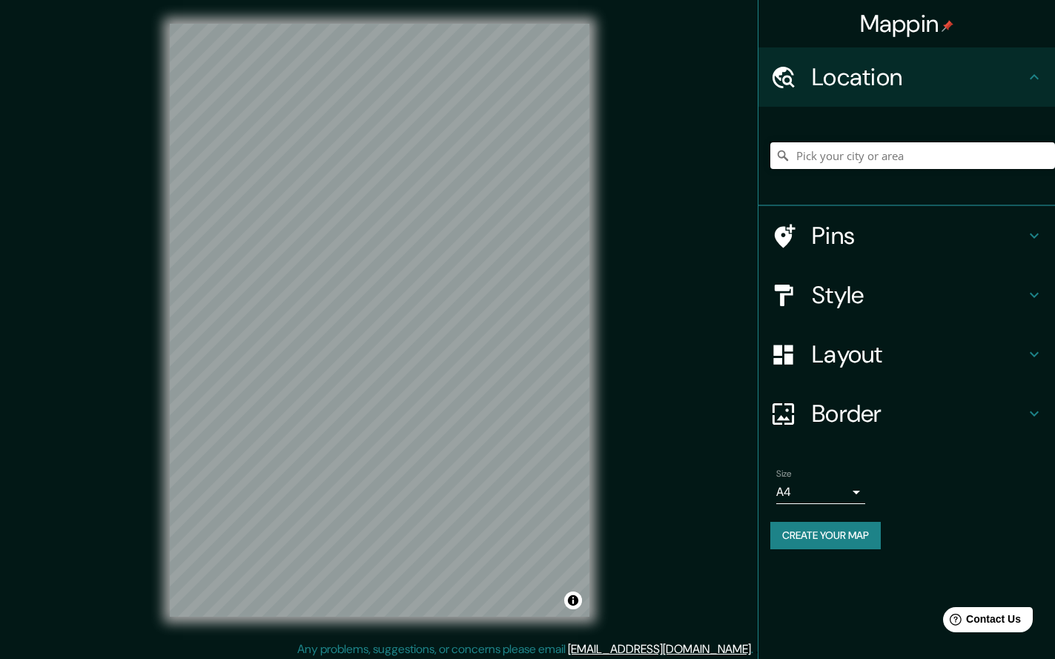
click at [820, 157] on input "Pick your city or area" at bounding box center [913, 155] width 285 height 27
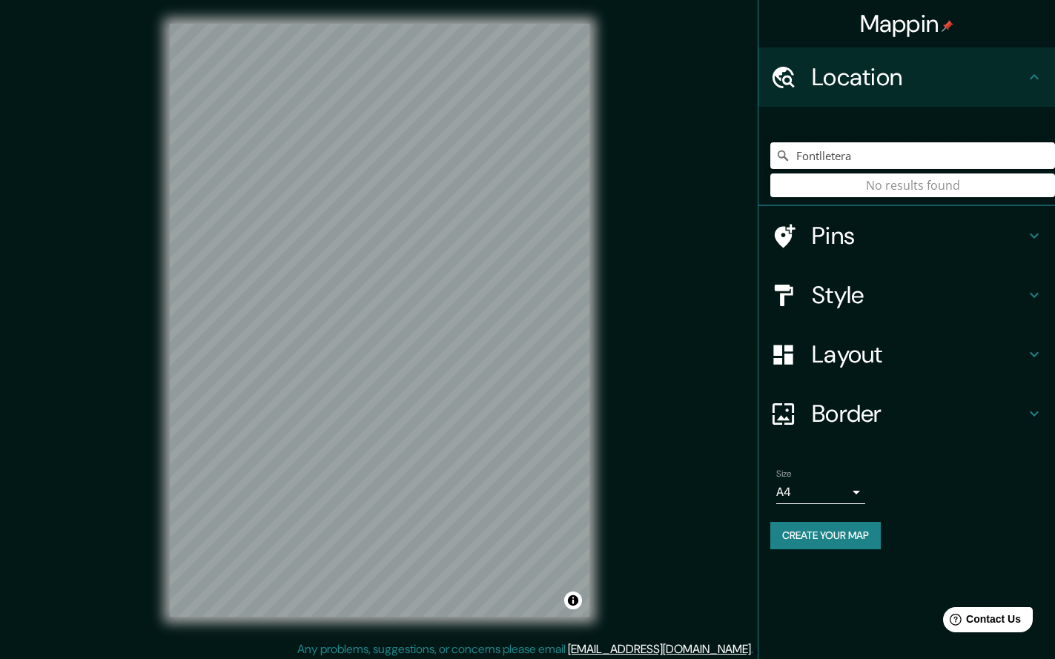
drag, startPoint x: 860, startPoint y: 156, endPoint x: 770, endPoint y: 156, distance: 89.7
click at [770, 156] on div "Fontlletera No results found" at bounding box center [907, 156] width 297 height 99
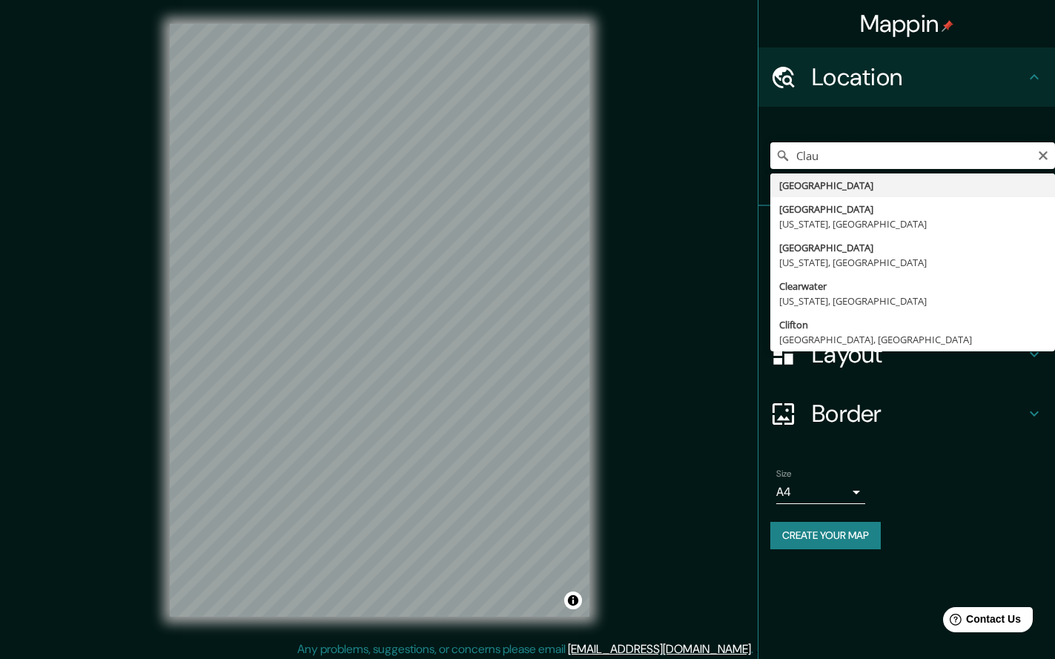
type input "Claus"
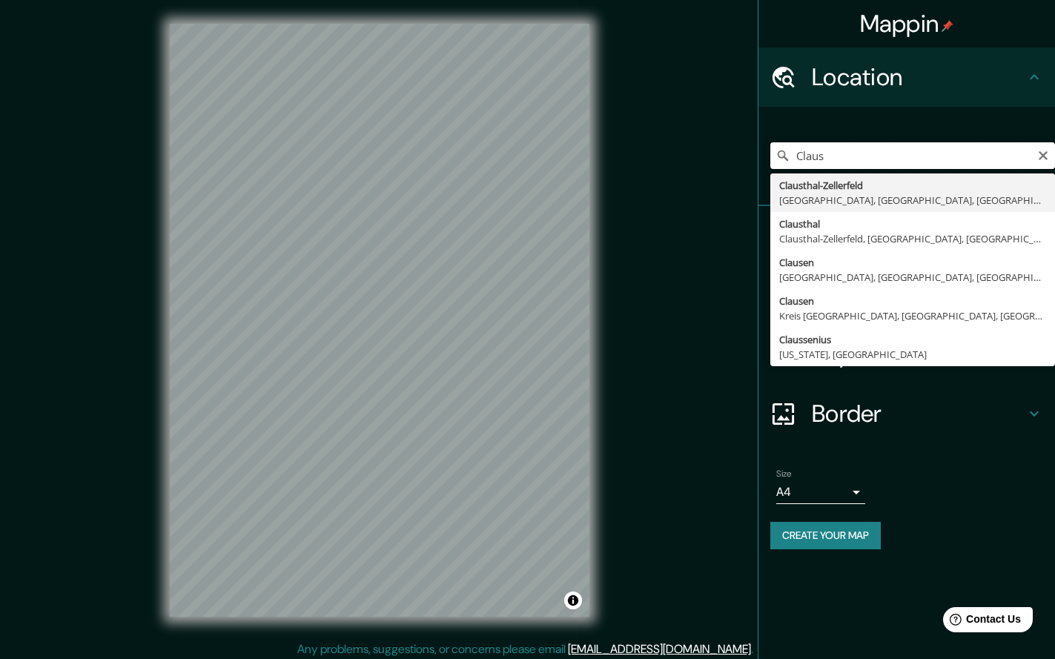
drag, startPoint x: 824, startPoint y: 155, endPoint x: 751, endPoint y: 154, distance: 73.4
click at [752, 154] on div "Mappin Location Claus Clausthal-[GEOGRAPHIC_DATA] [GEOGRAPHIC_DATA], [GEOGRAPHI…" at bounding box center [527, 332] width 1055 height 665
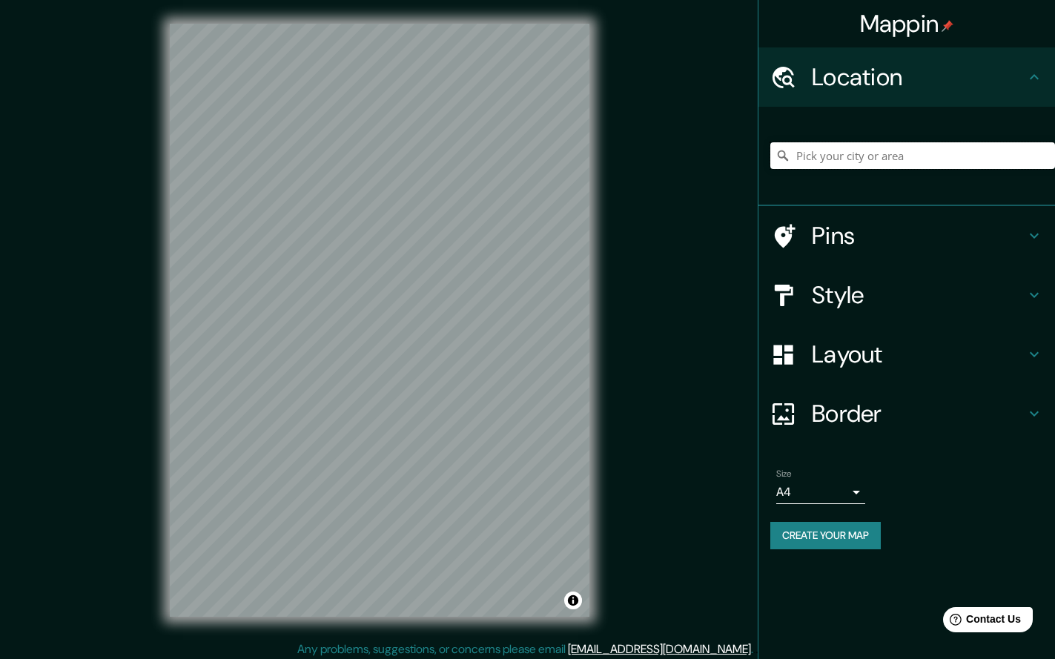
click at [824, 156] on input "Pick your city or area" at bounding box center [913, 155] width 285 height 27
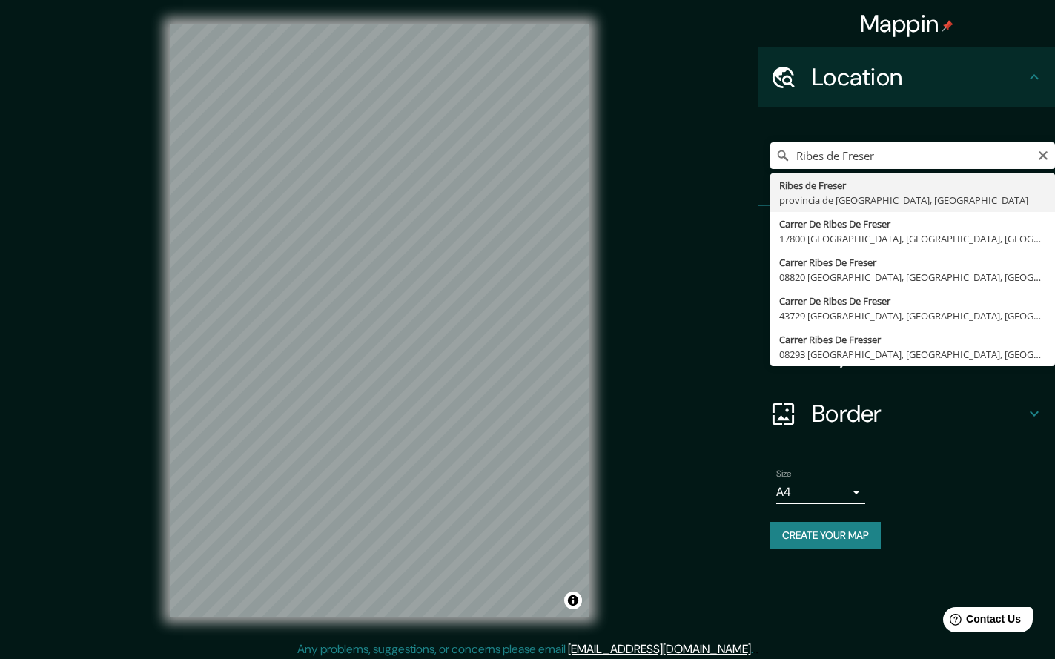
type input "Ribes de Freser, provincia de [GEOGRAPHIC_DATA], [GEOGRAPHIC_DATA]"
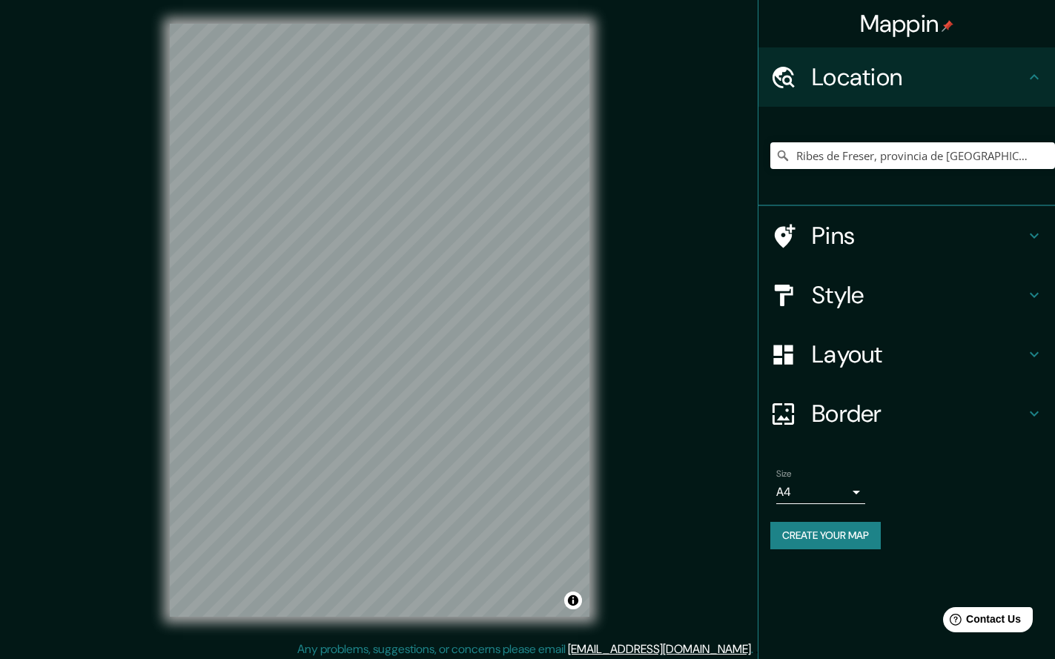
click at [851, 354] on h4 "Layout" at bounding box center [919, 355] width 214 height 30
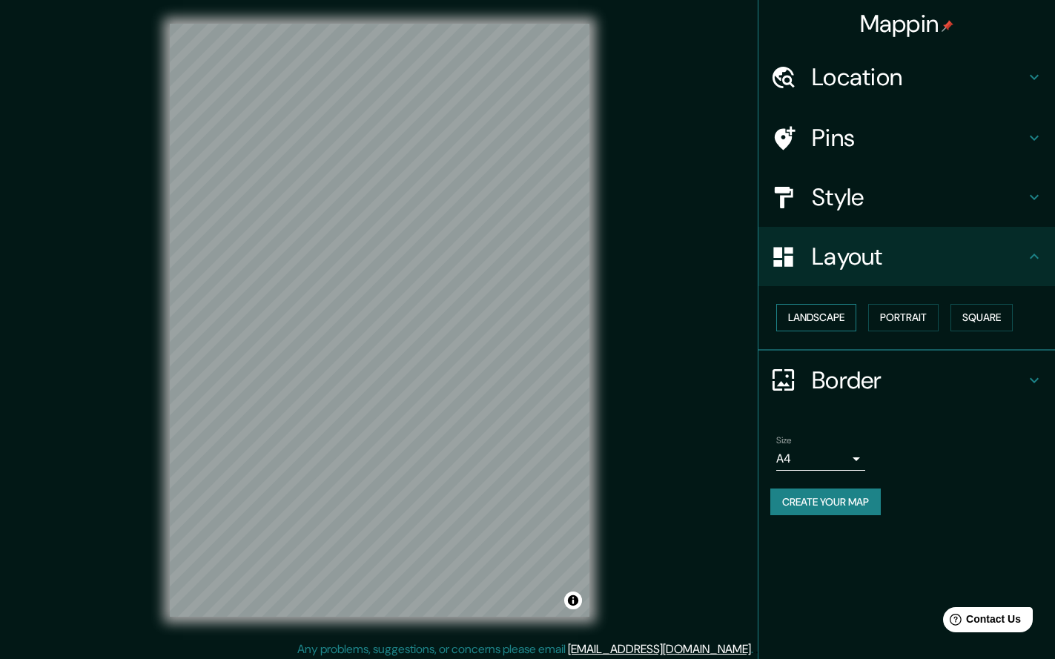
click at [822, 314] on button "Landscape" at bounding box center [817, 317] width 80 height 27
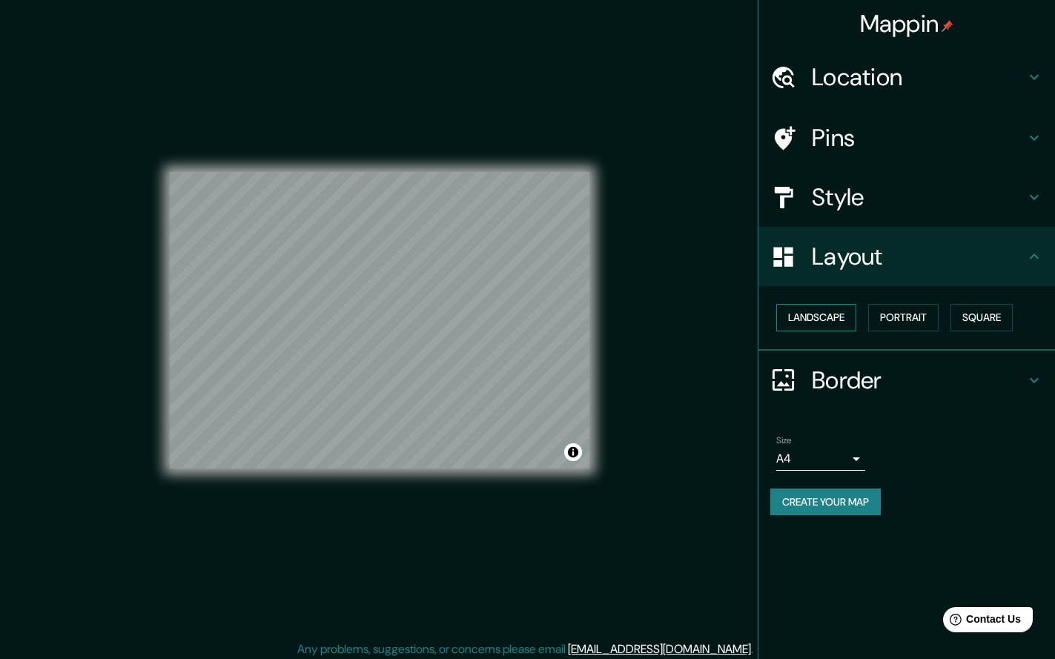
click at [838, 312] on button "Landscape" at bounding box center [817, 317] width 80 height 27
click at [923, 311] on button "Portrait" at bounding box center [903, 317] width 70 height 27
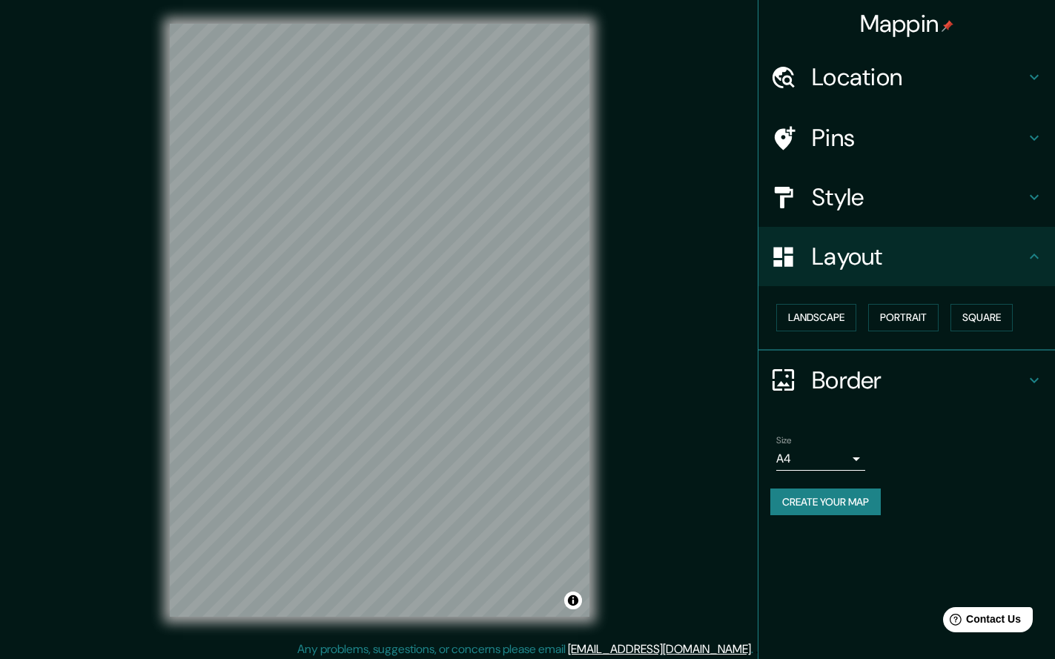
click at [855, 75] on h4 "Location" at bounding box center [919, 77] width 214 height 30
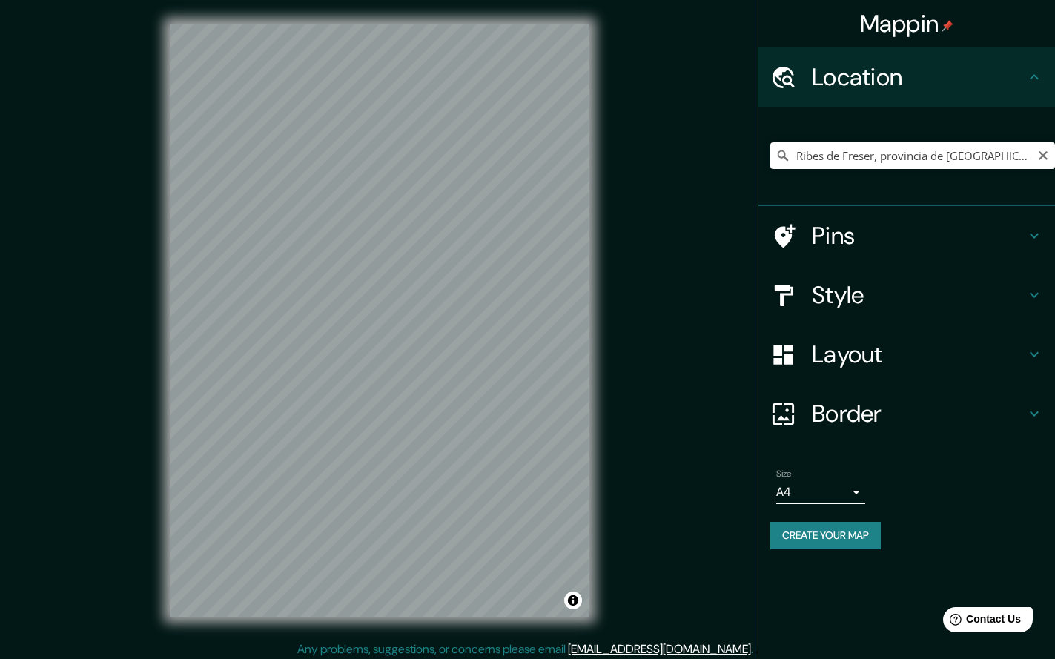
click at [1041, 158] on icon "Clear" at bounding box center [1043, 155] width 9 height 9
paste input "42°20'54.63"N"
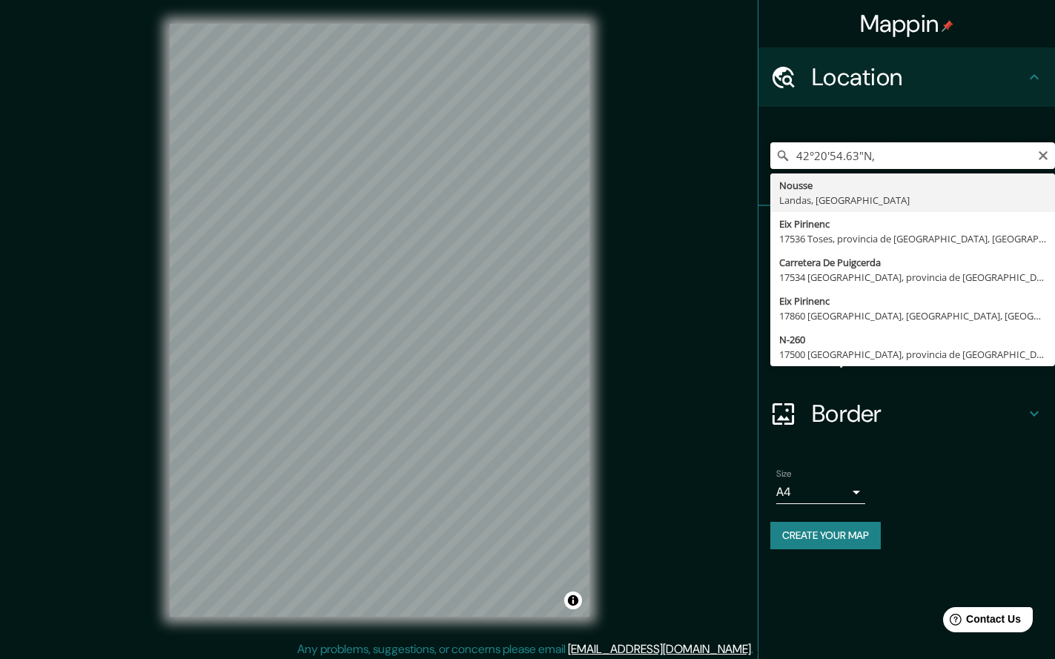
paste input "2° 6'52.66"E"
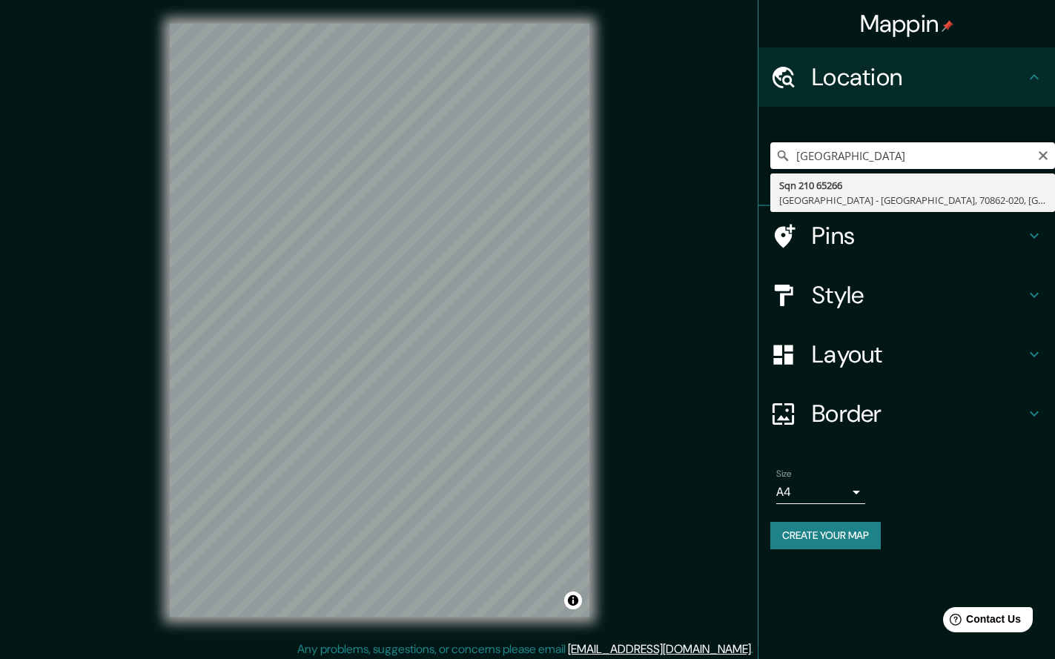
drag, startPoint x: 883, startPoint y: 154, endPoint x: 896, endPoint y: 167, distance: 18.4
click at [883, 155] on input "[GEOGRAPHIC_DATA]" at bounding box center [913, 155] width 285 height 27
click at [942, 155] on input "[GEOGRAPHIC_DATA]" at bounding box center [913, 155] width 285 height 27
click at [880, 154] on input "[GEOGRAPHIC_DATA]" at bounding box center [913, 155] width 285 height 27
click at [866, 155] on input "[GEOGRAPHIC_DATA]" at bounding box center [913, 155] width 285 height 27
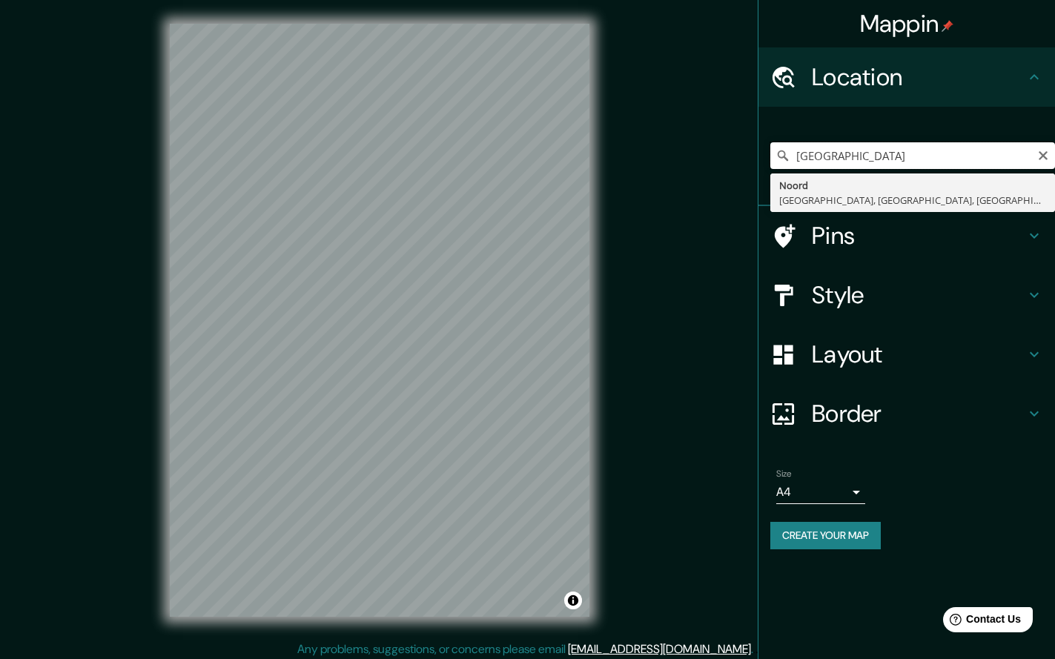
click at [939, 156] on input "[GEOGRAPHIC_DATA]" at bounding box center [913, 155] width 285 height 27
drag, startPoint x: 854, startPoint y: 154, endPoint x: 700, endPoint y: 155, distance: 153.5
click at [704, 155] on div "Mappin Location [GEOGRAPHIC_DATA] [GEOGRAPHIC_DATA], [GEOGRAPHIC_DATA], [GEOGRA…" at bounding box center [527, 332] width 1055 height 665
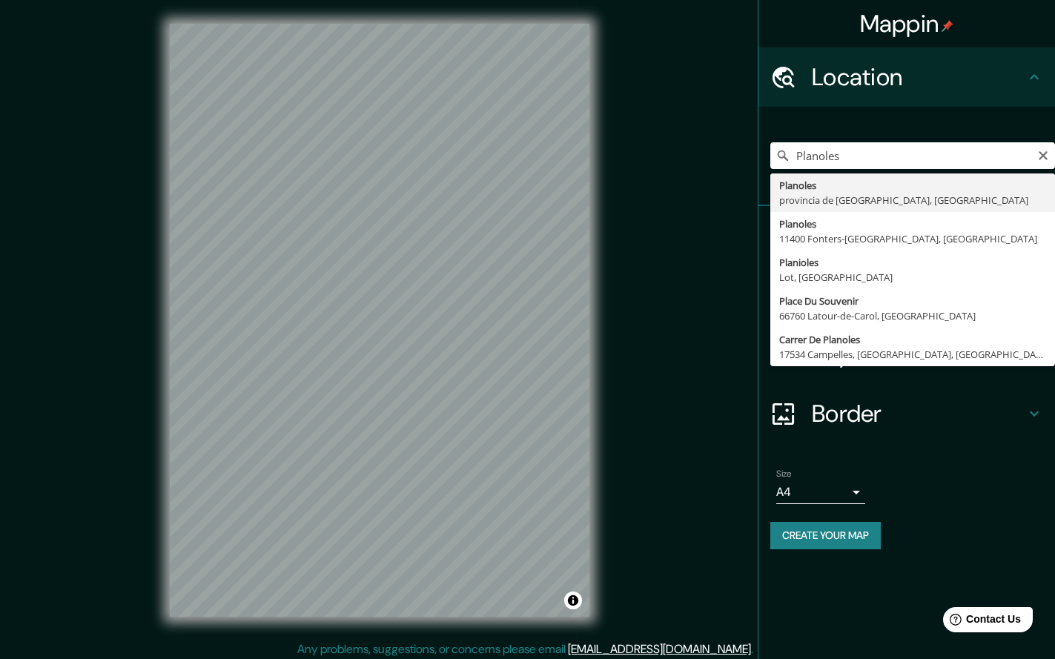
type input "Planoles, provincia de [GEOGRAPHIC_DATA], [GEOGRAPHIC_DATA]"
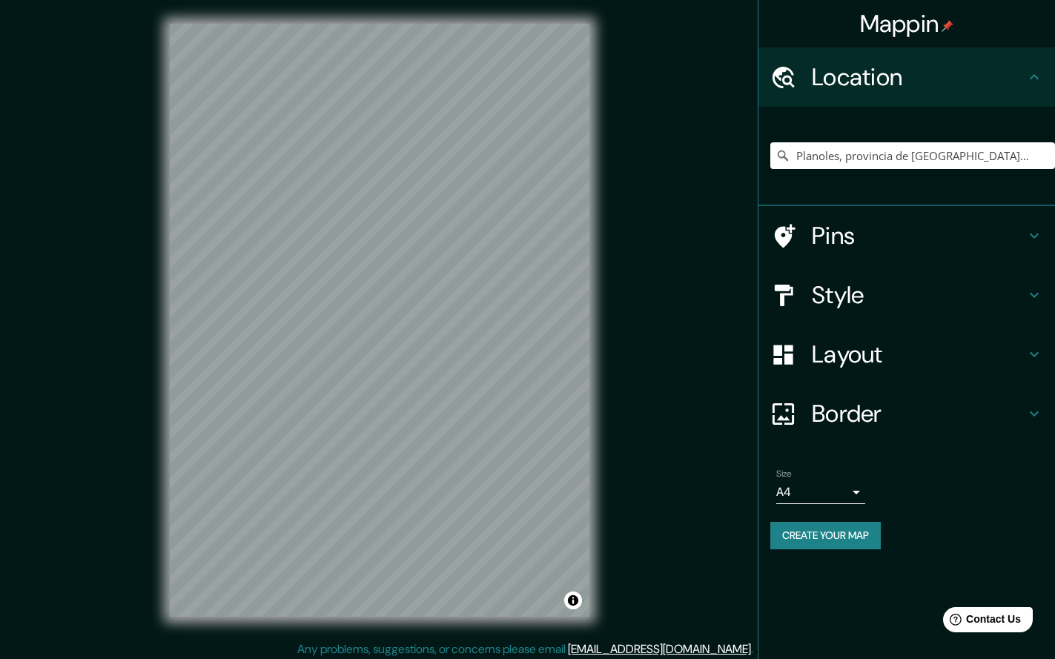
click at [859, 349] on h4 "Layout" at bounding box center [919, 355] width 214 height 30
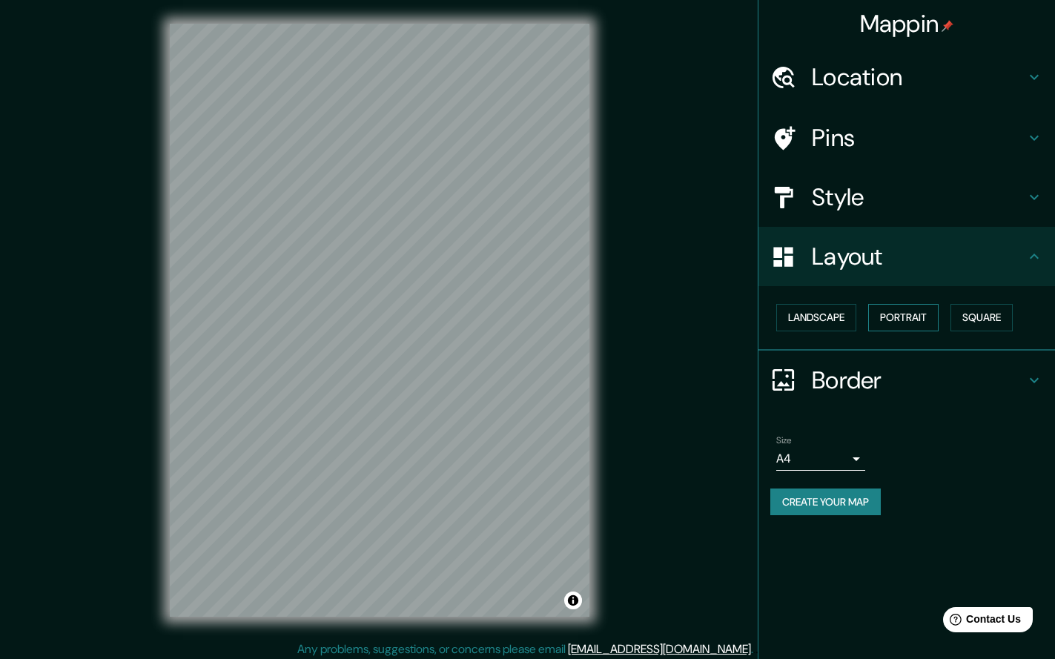
click at [901, 314] on button "Portrait" at bounding box center [903, 317] width 70 height 27
click at [828, 313] on button "Landscape" at bounding box center [817, 317] width 80 height 27
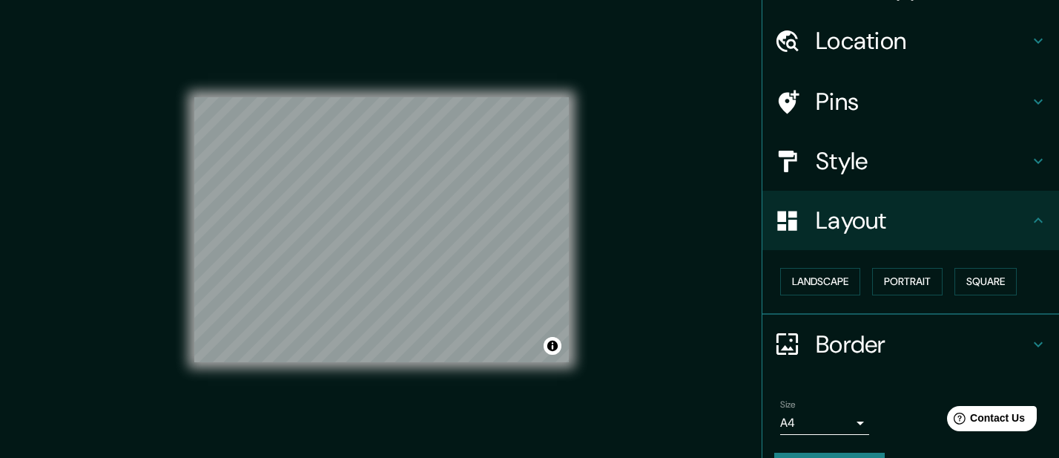
scroll to position [38, 0]
click at [584, 369] on div "© Mapbox © OpenStreetMap Improve this map © Maxar" at bounding box center [382, 229] width 422 height 459
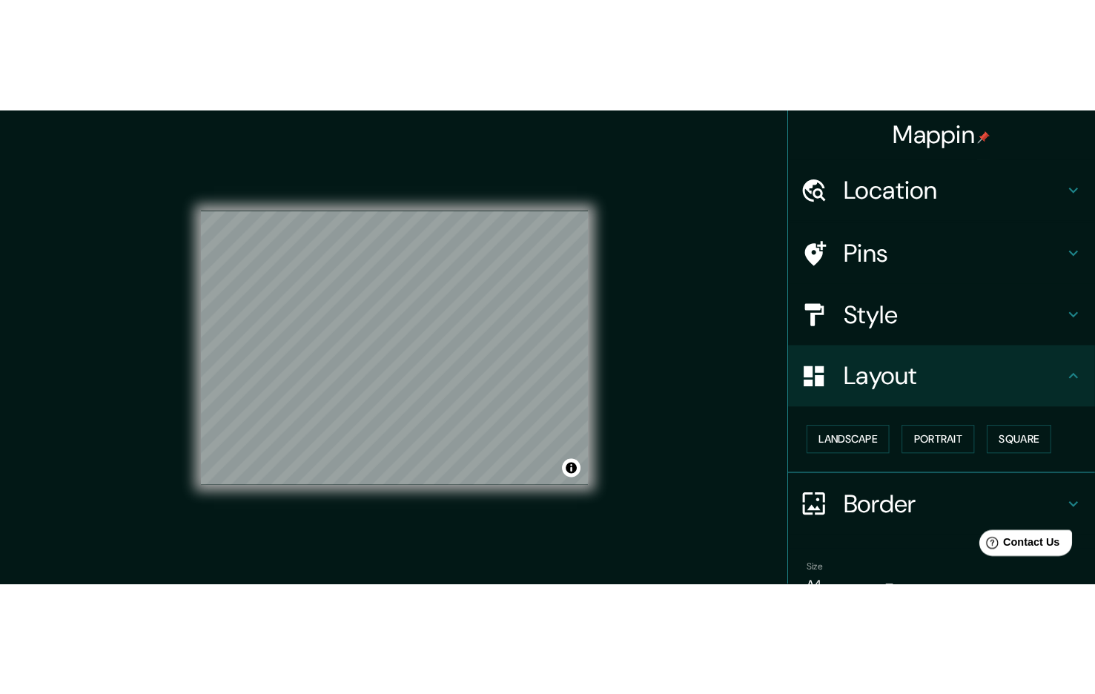
scroll to position [0, 0]
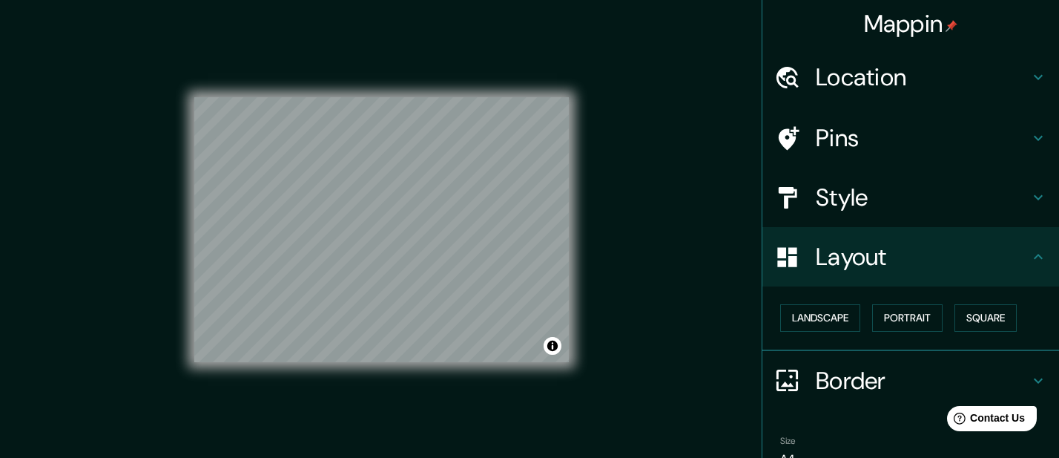
click at [871, 71] on h4 "Location" at bounding box center [923, 77] width 214 height 30
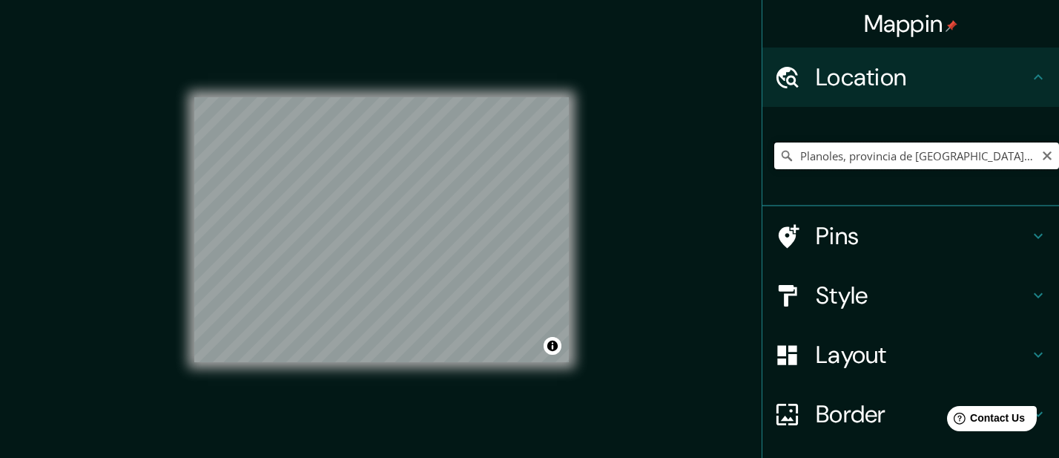
click at [1015, 156] on input "Planoles, provincia de [GEOGRAPHIC_DATA], [GEOGRAPHIC_DATA]" at bounding box center [916, 155] width 285 height 27
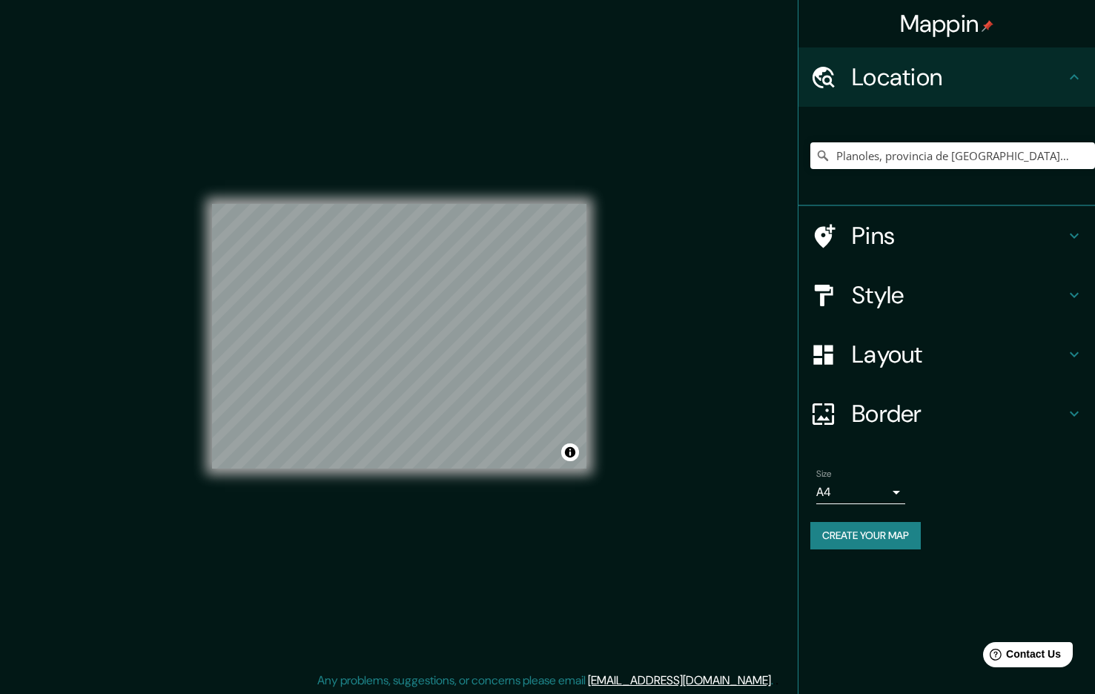
drag, startPoint x: 840, startPoint y: 46, endPoint x: 874, endPoint y: 61, distance: 37.9
click at [843, 49] on div "Mappin Location [GEOGRAPHIC_DATA], [GEOGRAPHIC_DATA], [GEOGRAPHIC_DATA] Pins St…" at bounding box center [946, 347] width 297 height 694
click at [885, 81] on h4 "Location" at bounding box center [959, 77] width 214 height 30
click at [886, 81] on h4 "Location" at bounding box center [959, 77] width 214 height 30
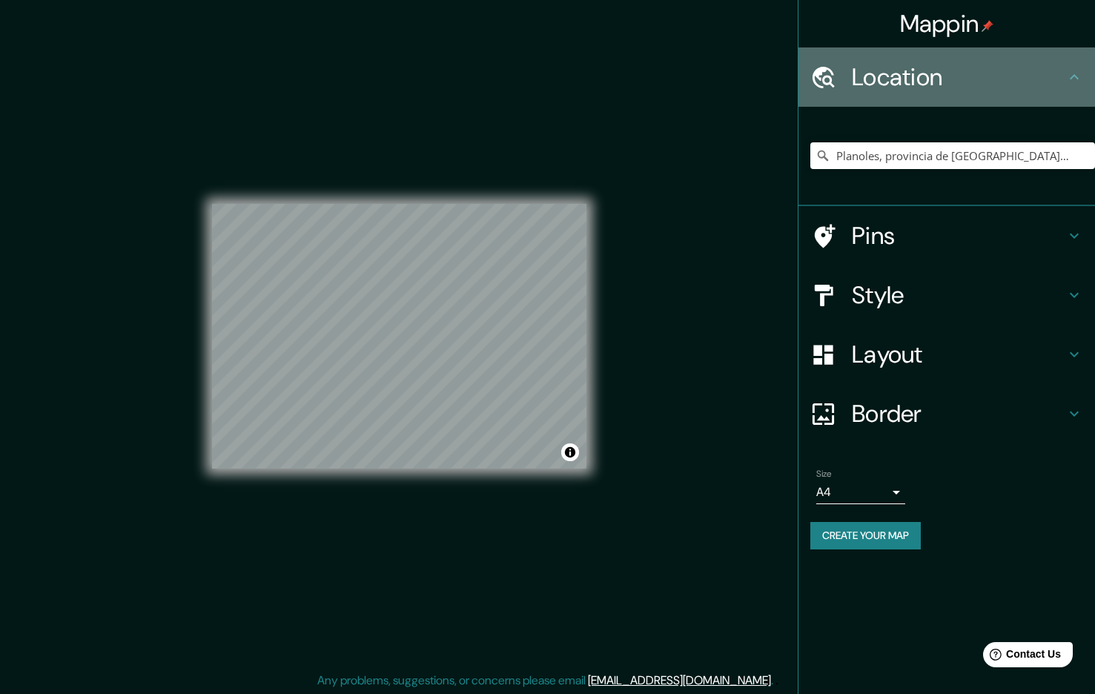
drag, startPoint x: 886, startPoint y: 81, endPoint x: 893, endPoint y: 142, distance: 61.3
click at [886, 81] on h4 "Location" at bounding box center [959, 77] width 214 height 30
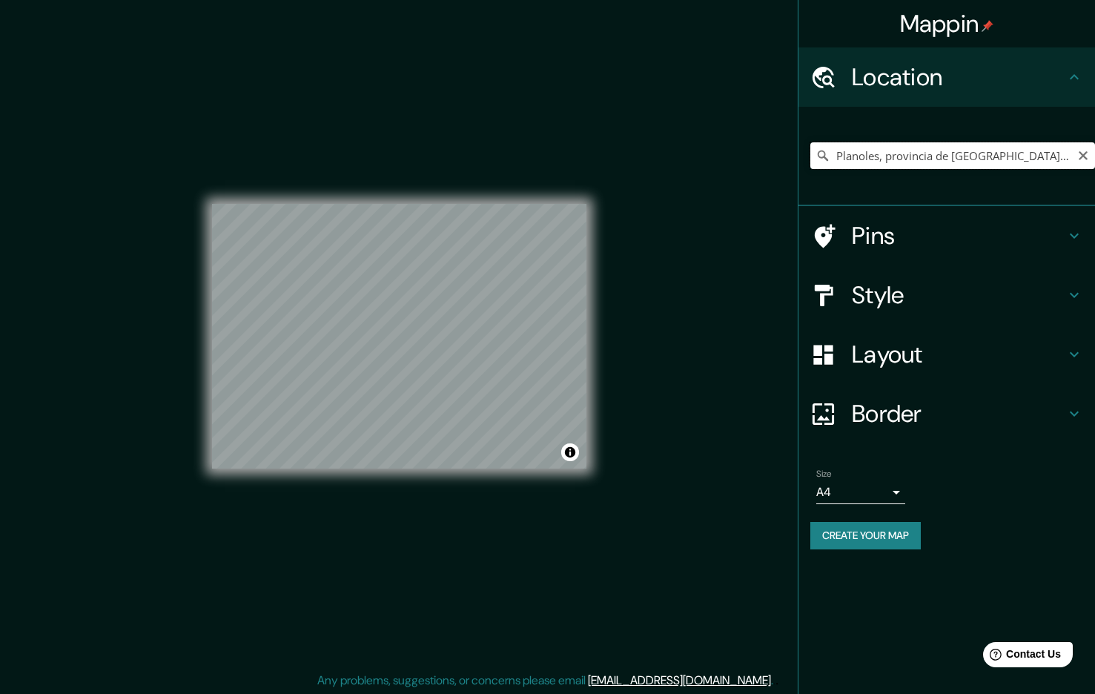
click at [897, 162] on input "Planoles, provincia de [GEOGRAPHIC_DATA], [GEOGRAPHIC_DATA]" at bounding box center [953, 155] width 285 height 27
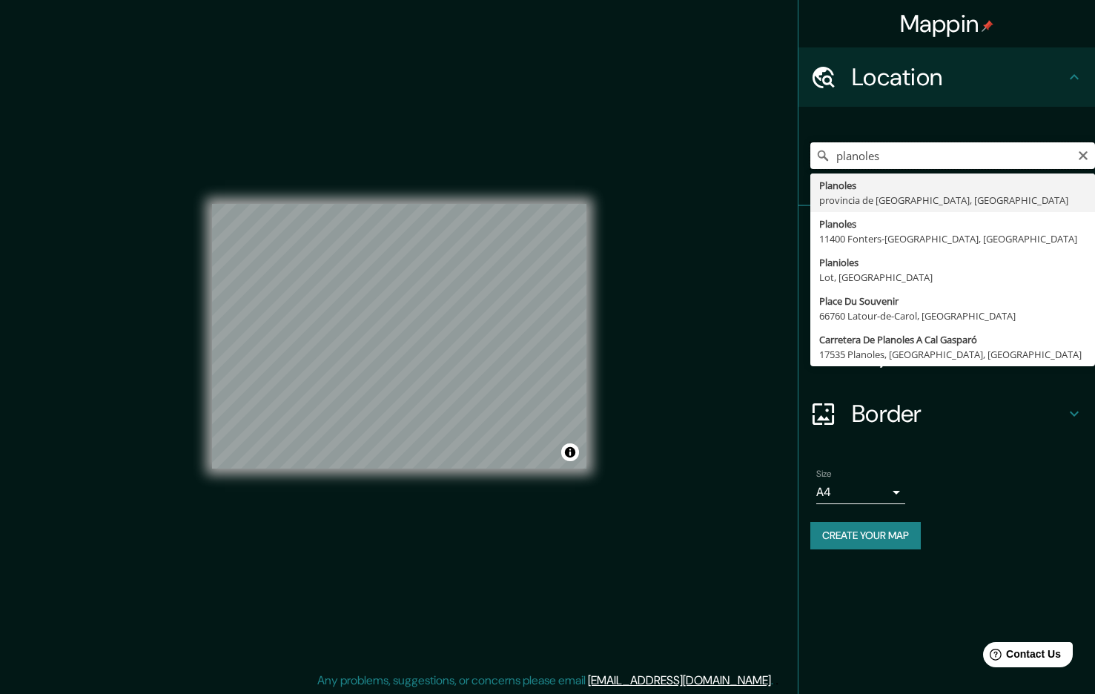
type input "Planoles, provincia de [GEOGRAPHIC_DATA], [GEOGRAPHIC_DATA]"
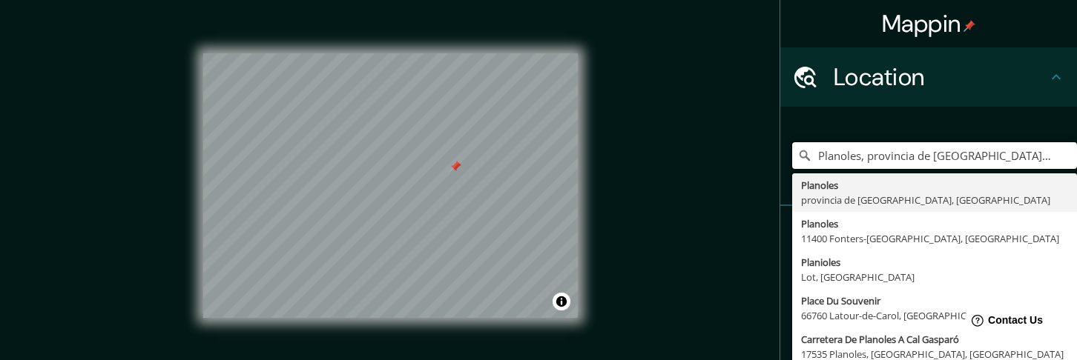
drag, startPoint x: 1032, startPoint y: 155, endPoint x: 679, endPoint y: 159, distance: 353.0
click at [679, 159] on div "Mappin Location [GEOGRAPHIC_DATA], [GEOGRAPHIC_DATA], [GEOGRAPHIC_DATA] Planole…" at bounding box center [538, 197] width 1077 height 395
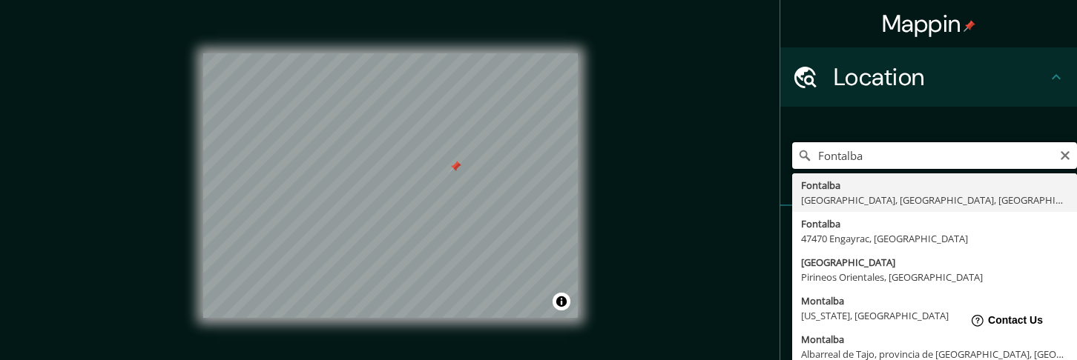
type input "Fontalba"
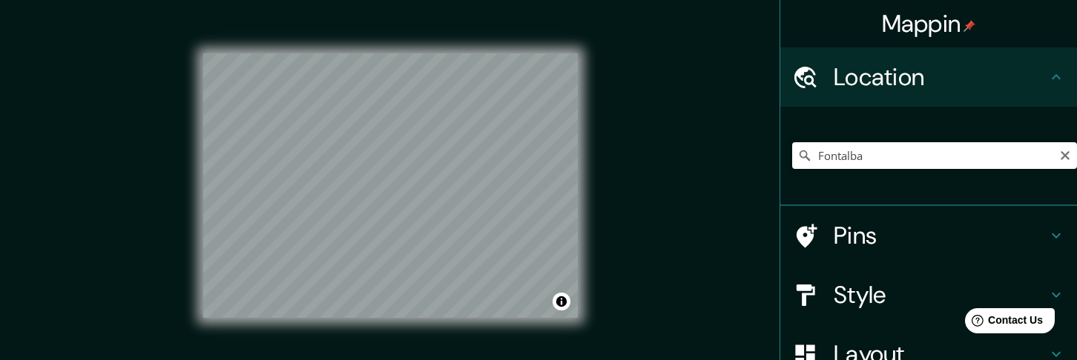
click at [874, 231] on h4 "Pins" at bounding box center [941, 236] width 214 height 30
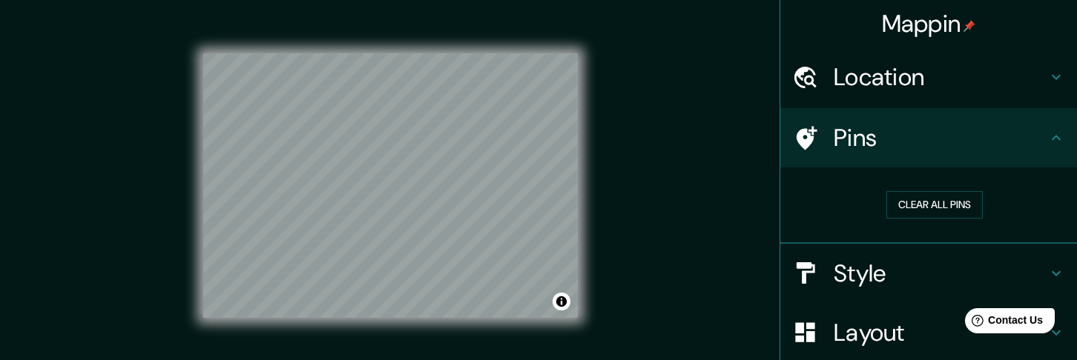
click at [301, 44] on div "© Mapbox © OpenStreetMap Improve this map © Maxar" at bounding box center [390, 186] width 375 height 324
click at [897, 133] on h4 "Pins" at bounding box center [941, 138] width 214 height 30
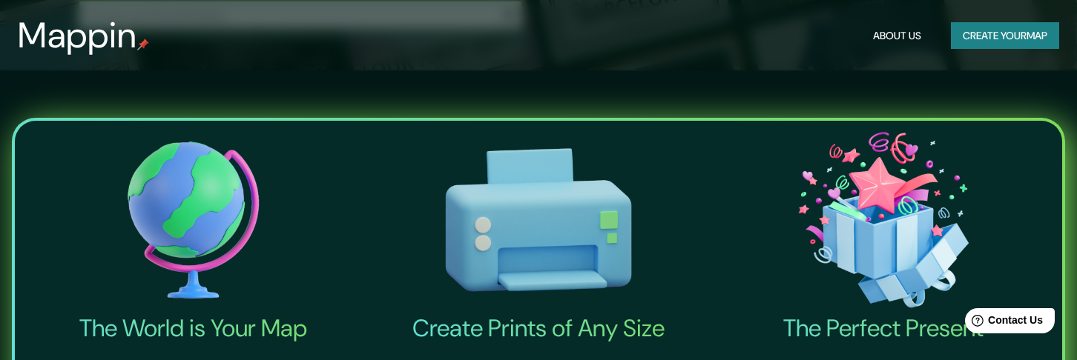
scroll to position [294, 0]
